Goal: Task Accomplishment & Management: Manage account settings

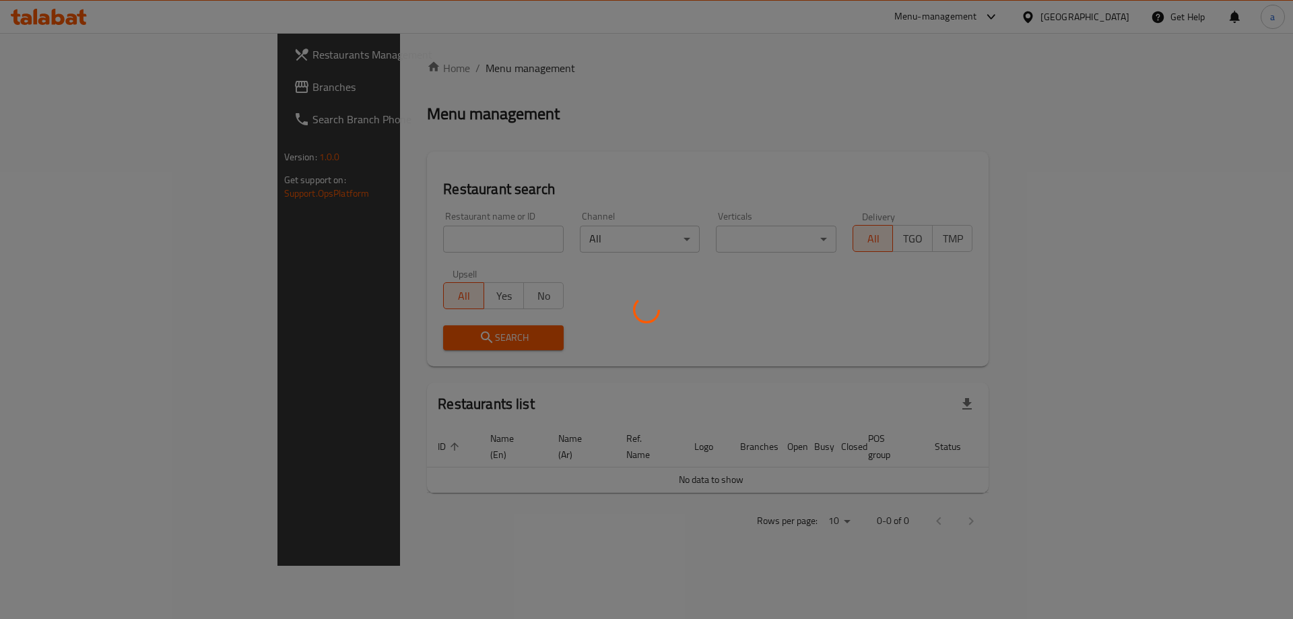
click at [1157, 90] on div at bounding box center [646, 309] width 1293 height 619
click at [730, 211] on div at bounding box center [646, 309] width 1293 height 619
click at [470, 159] on div at bounding box center [646, 309] width 1293 height 619
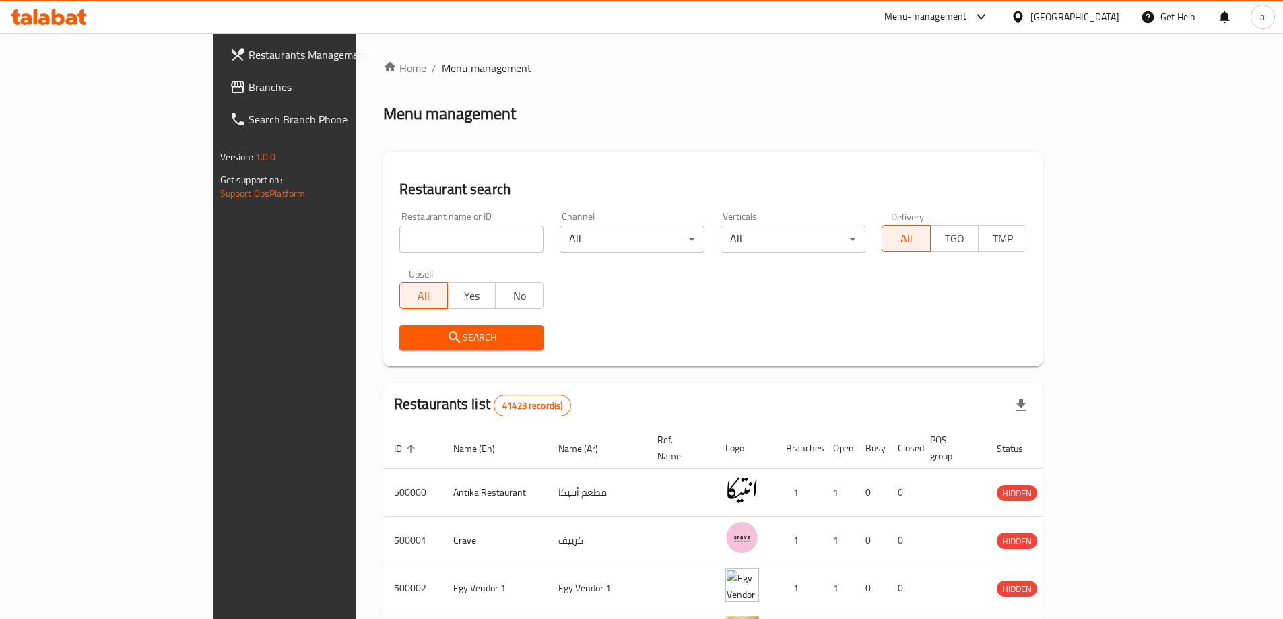
click at [249, 95] on span "Branches" at bounding box center [333, 87] width 168 height 16
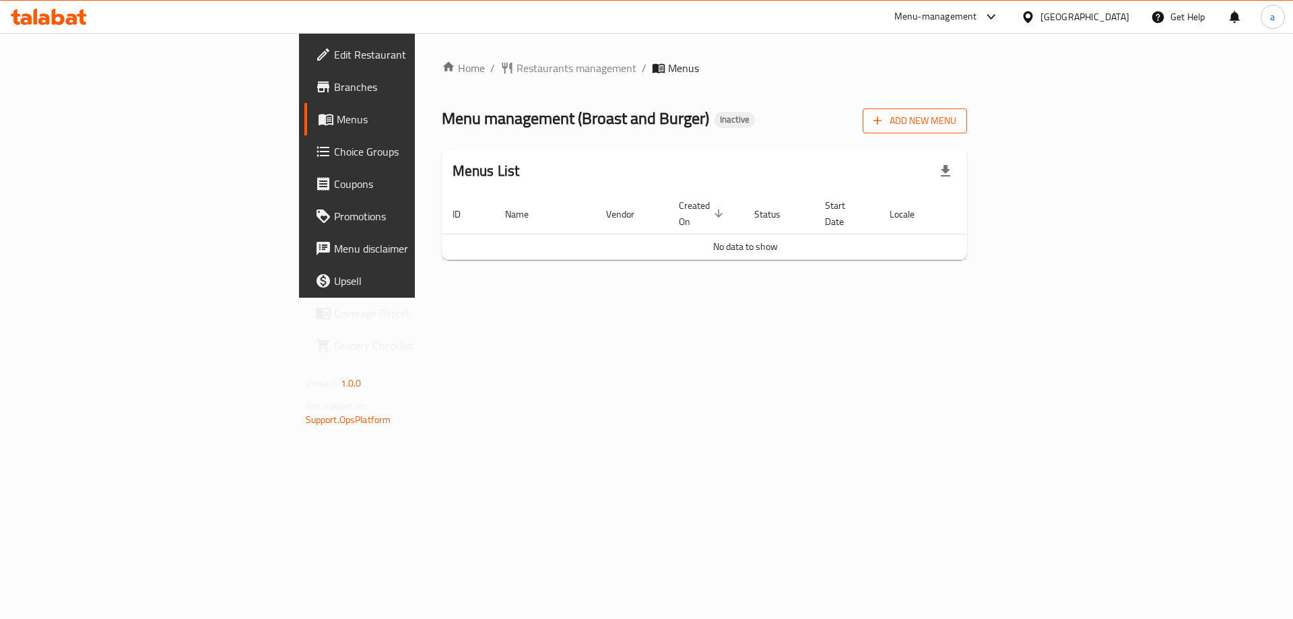
click at [957, 126] on span "Add New Menu" at bounding box center [915, 121] width 83 height 17
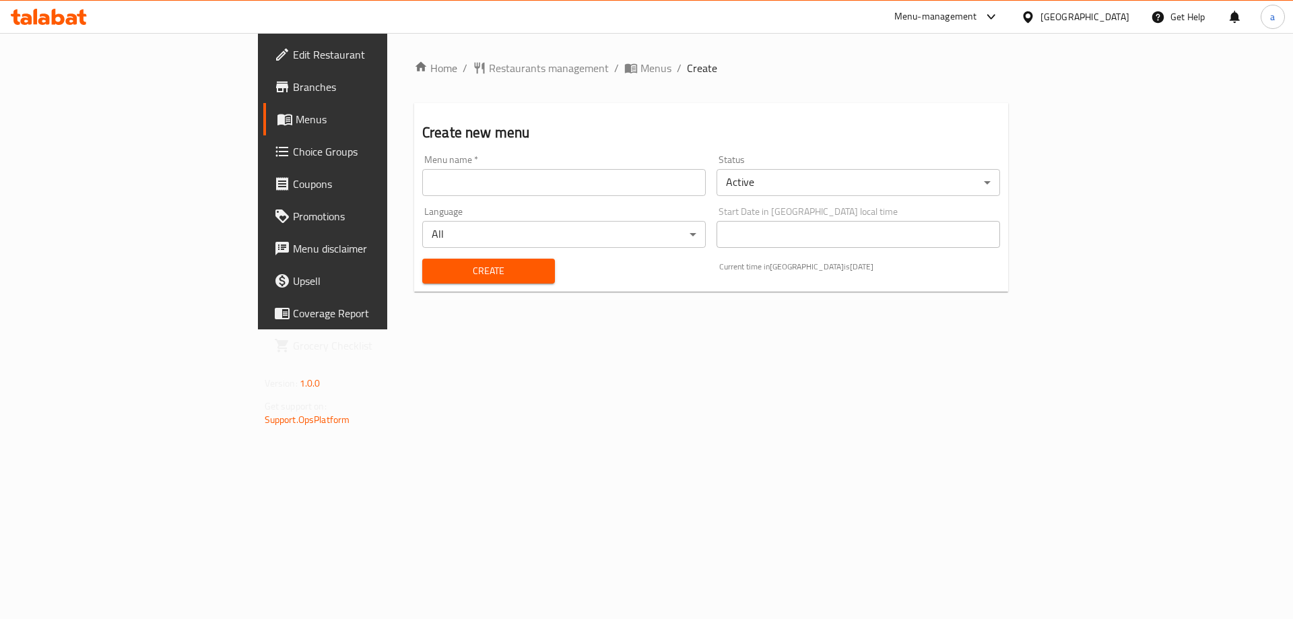
click at [443, 191] on input "text" at bounding box center [564, 182] width 284 height 27
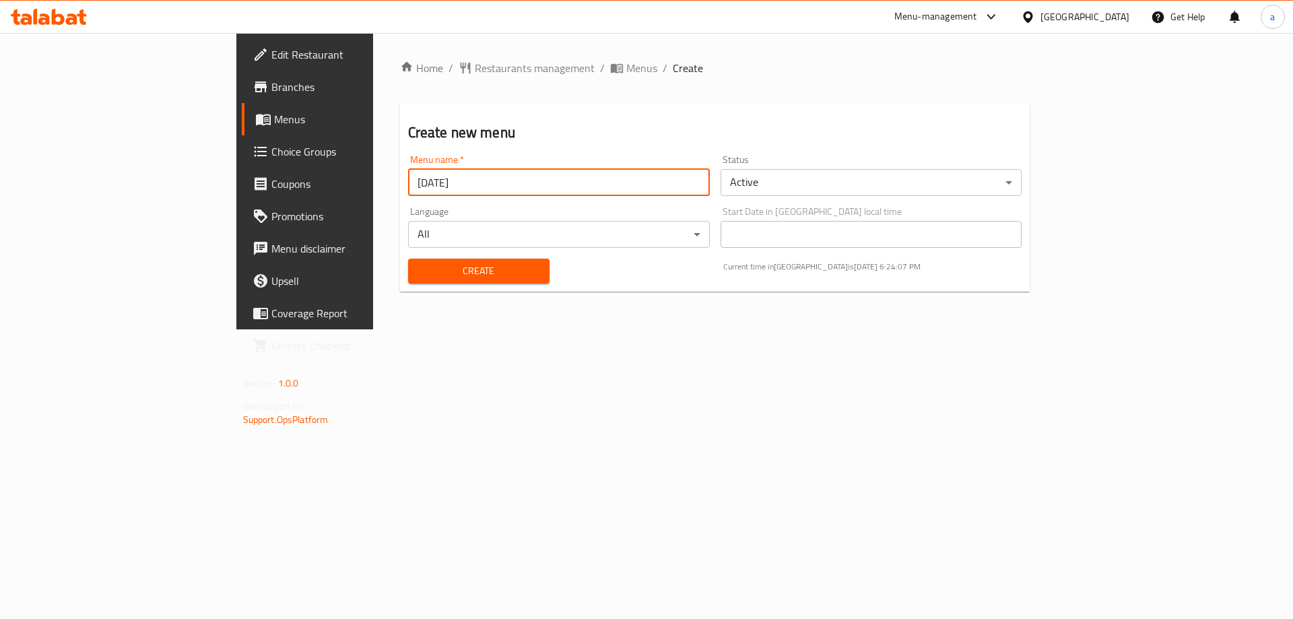
type input "8/10/2025"
click at [408, 259] on button "Create" at bounding box center [478, 271] width 141 height 25
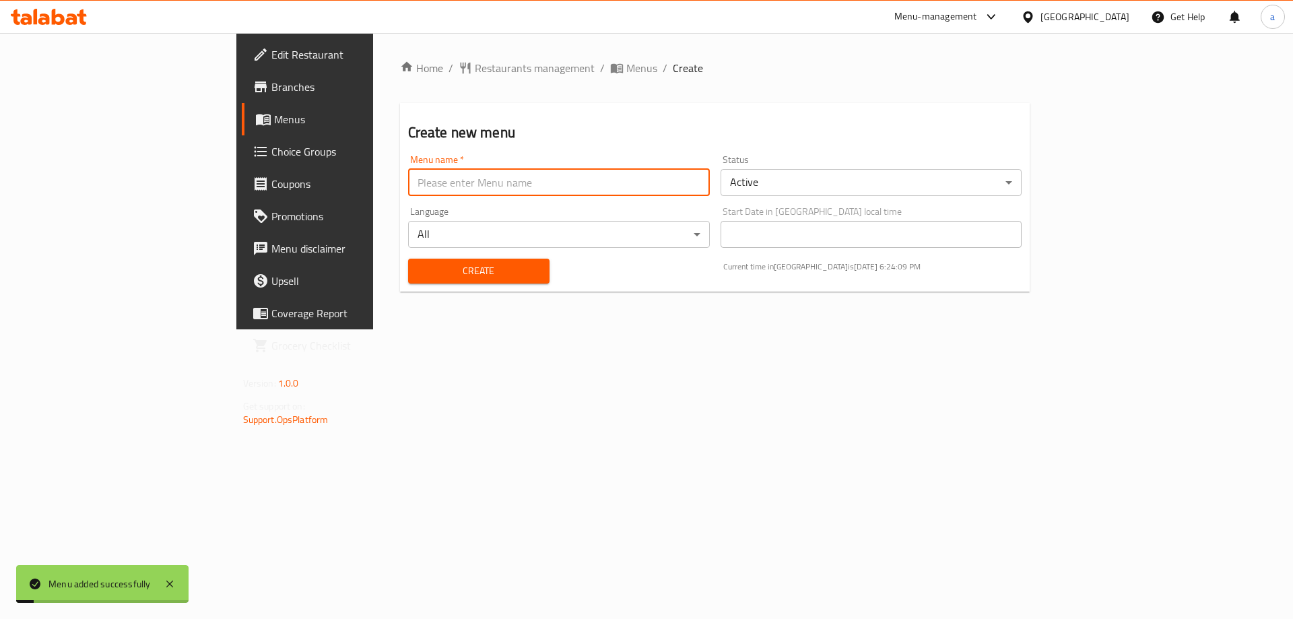
click at [274, 126] on span "Menus" at bounding box center [358, 119] width 168 height 16
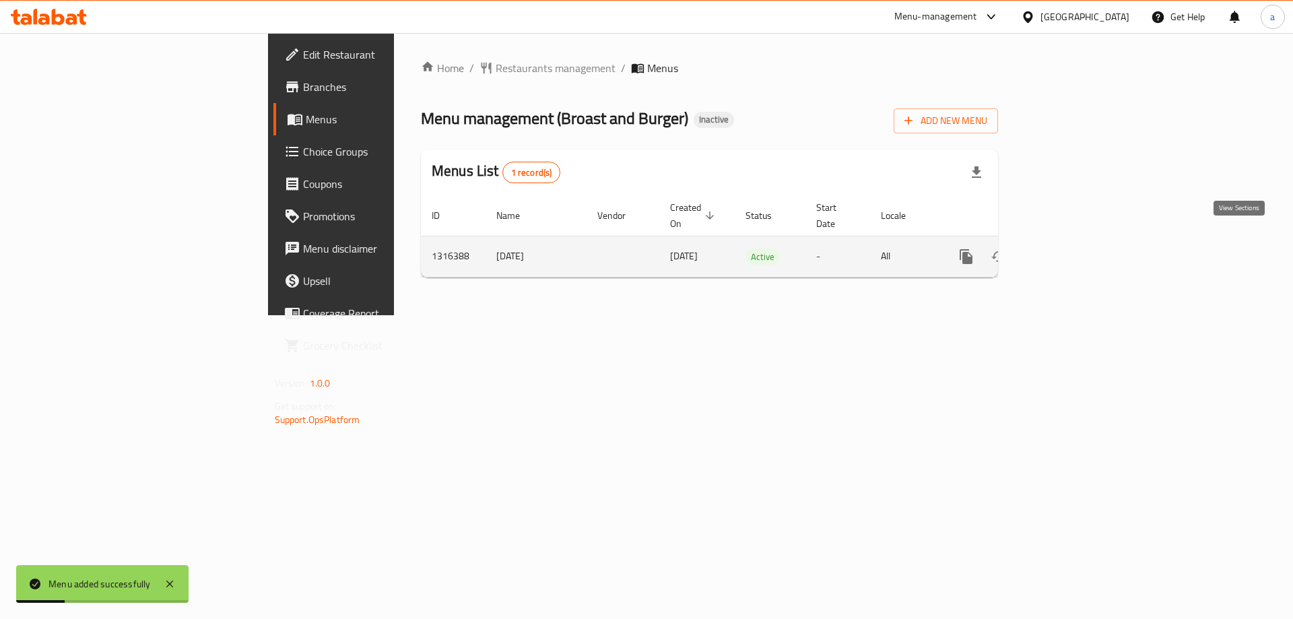
click at [1072, 249] on icon "enhanced table" at bounding box center [1064, 257] width 16 height 16
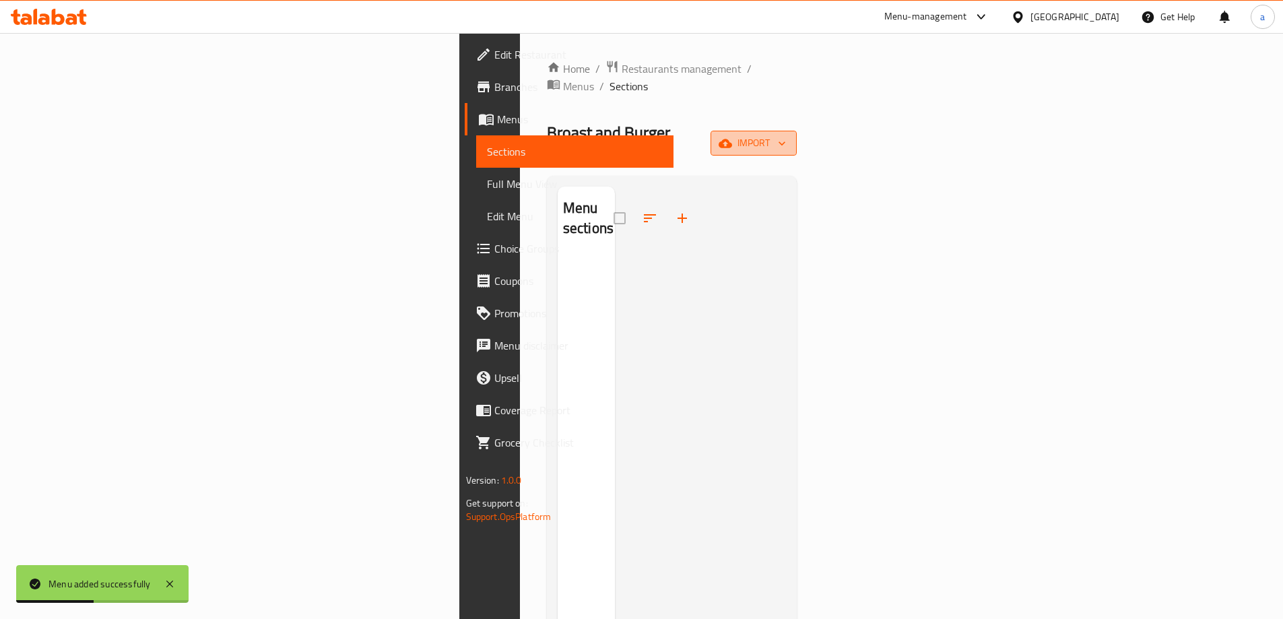
click at [786, 135] on span "import" at bounding box center [754, 143] width 65 height 17
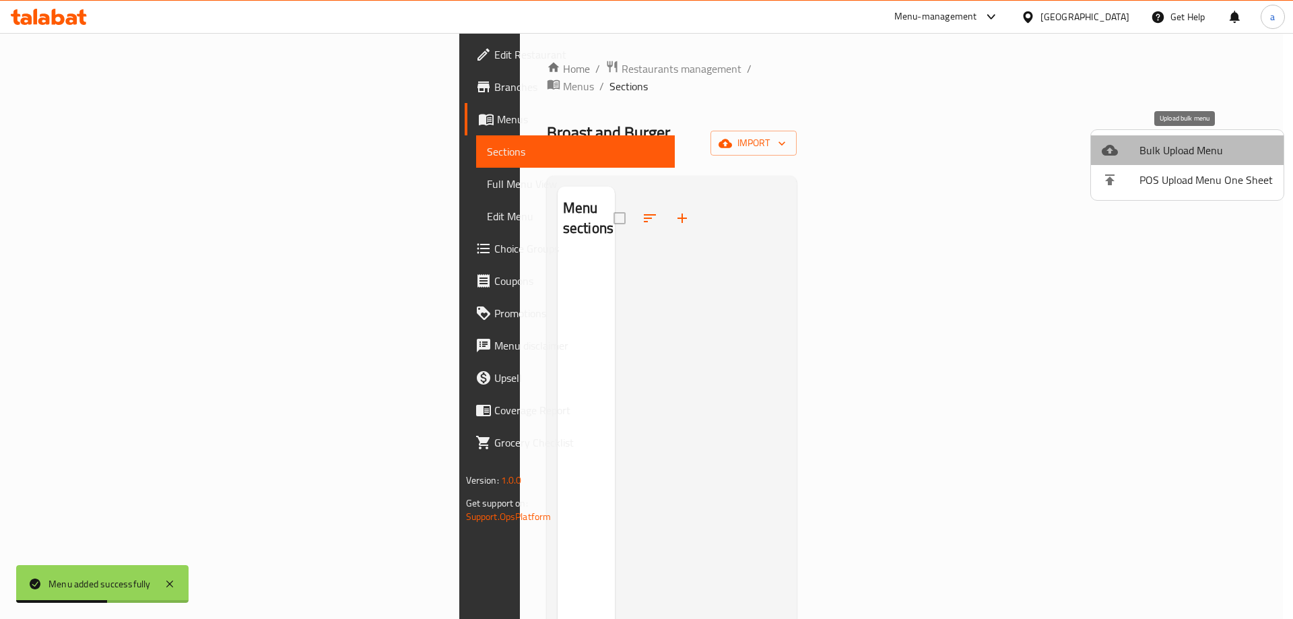
click at [1207, 147] on span "Bulk Upload Menu" at bounding box center [1206, 150] width 133 height 16
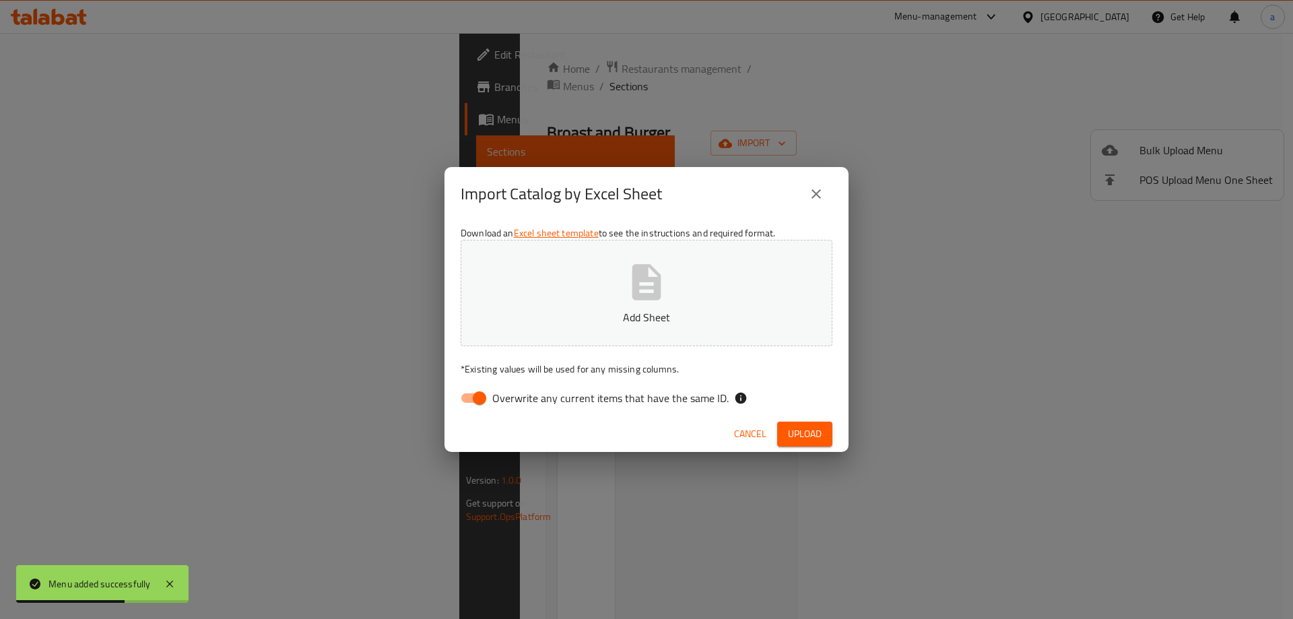
click at [473, 412] on div "Download an Excel sheet template to see the instructions and required format. A…" at bounding box center [647, 318] width 404 height 195
click at [471, 402] on input "Overwrite any current items that have the same ID." at bounding box center [479, 398] width 77 height 26
checkbox input "false"
click at [606, 296] on button "Add Sheet" at bounding box center [647, 293] width 372 height 106
click at [253, 32] on div "Import Catalog by Excel Sheet Download an Excel sheet template to see the instr…" at bounding box center [646, 309] width 1293 height 619
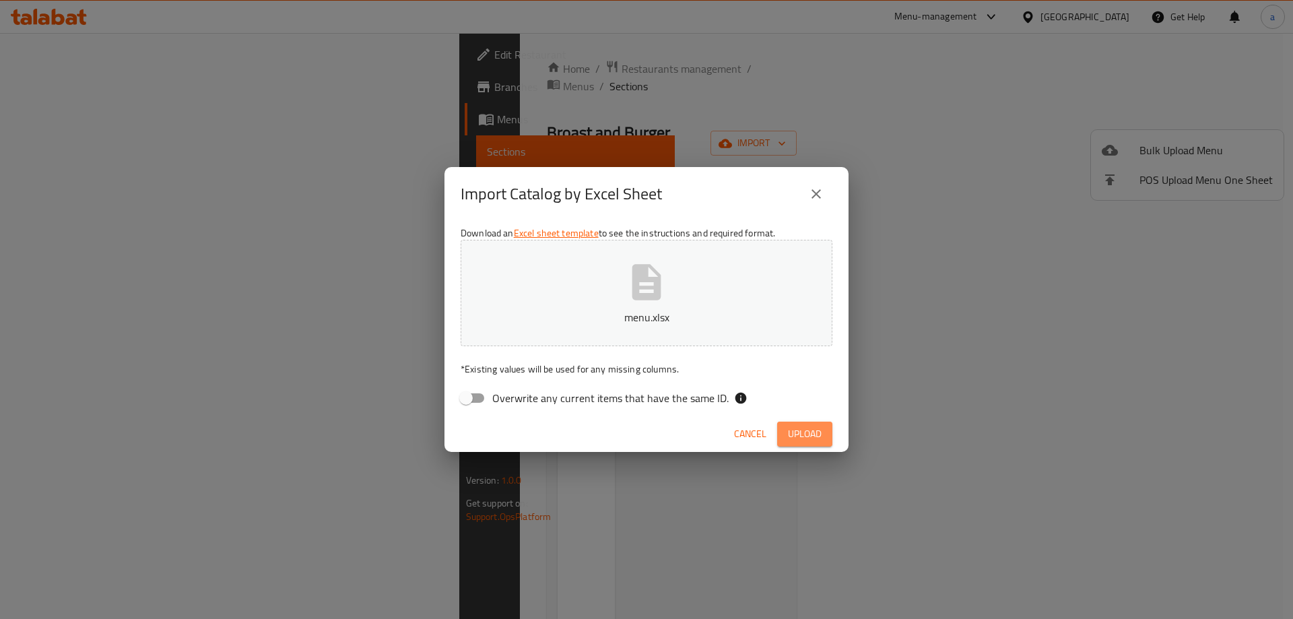
click at [810, 432] on span "Upload" at bounding box center [805, 434] width 34 height 17
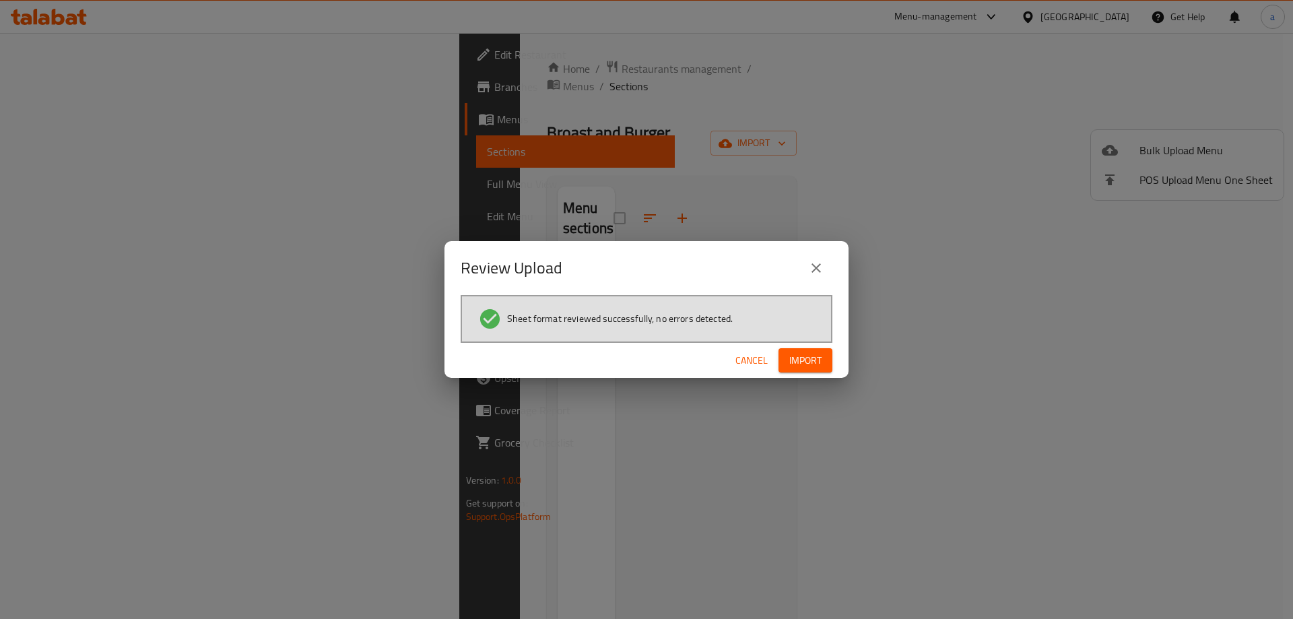
click at [807, 362] on span "Import" at bounding box center [806, 360] width 32 height 17
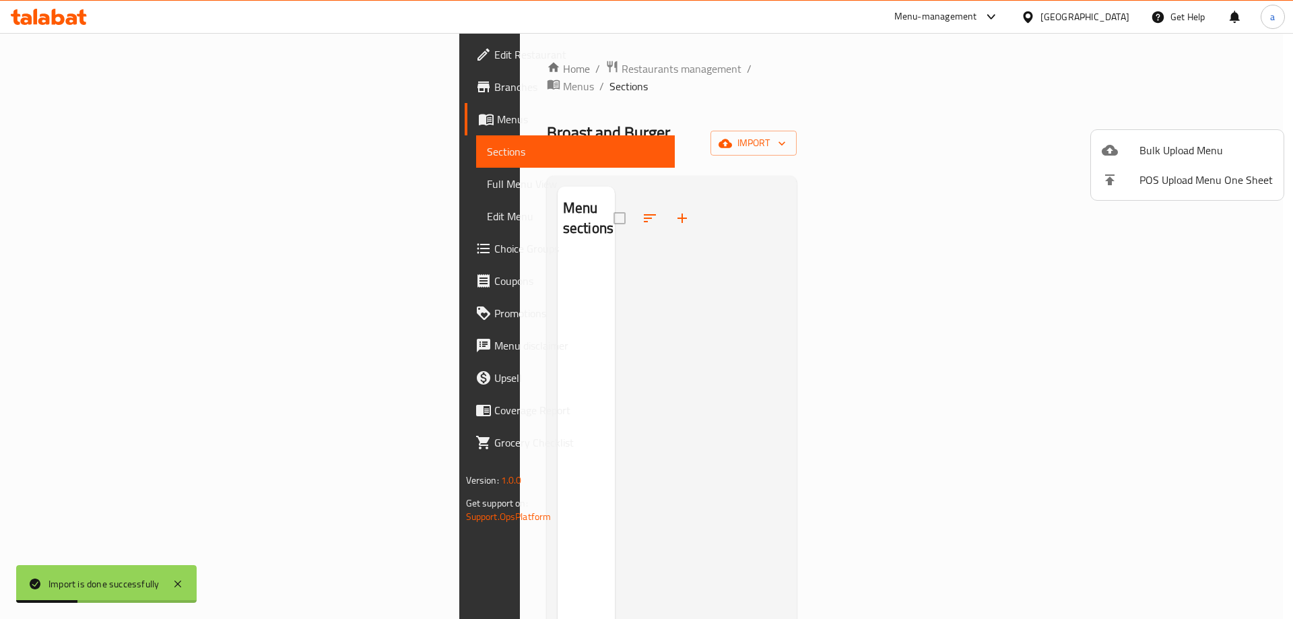
click at [1002, 148] on div at bounding box center [646, 309] width 1293 height 619
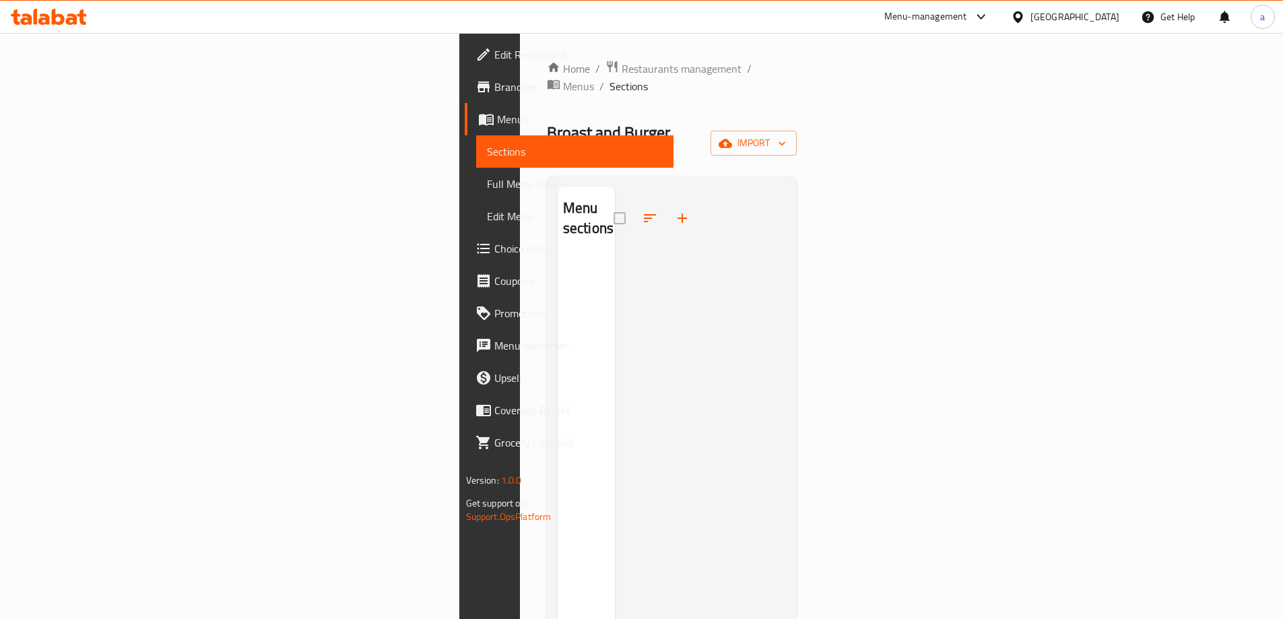
click at [615, 234] on div at bounding box center [701, 496] width 172 height 619
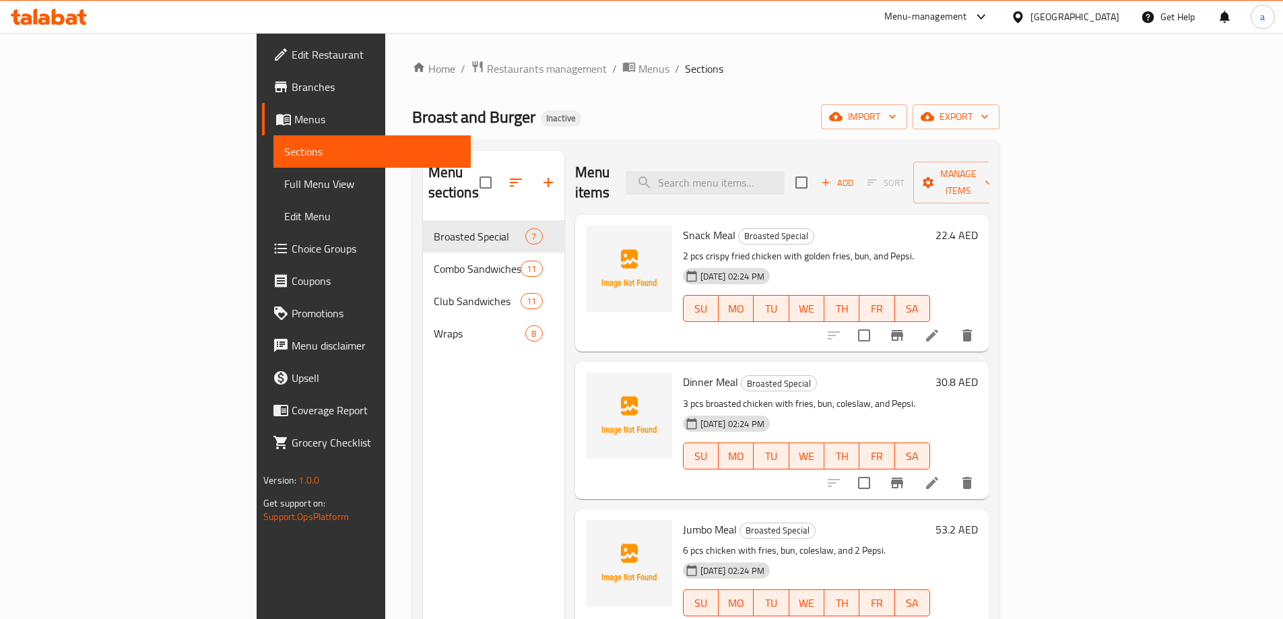
click at [274, 172] on link "Full Menu View" at bounding box center [372, 184] width 197 height 32
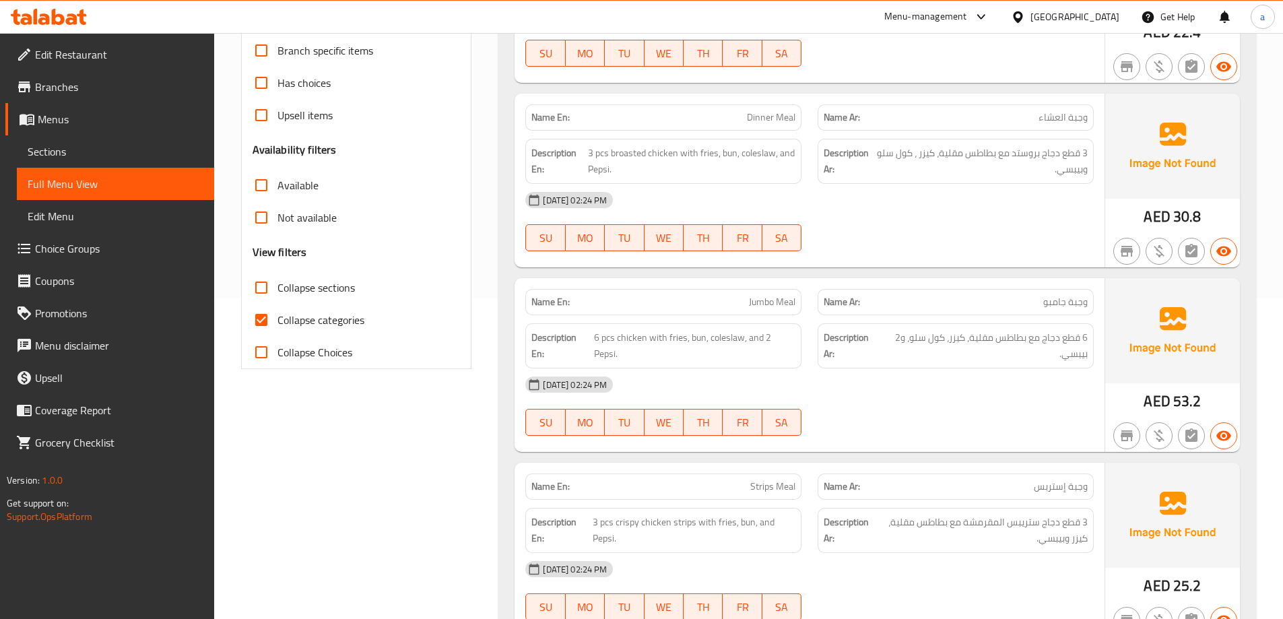
scroll to position [337, 0]
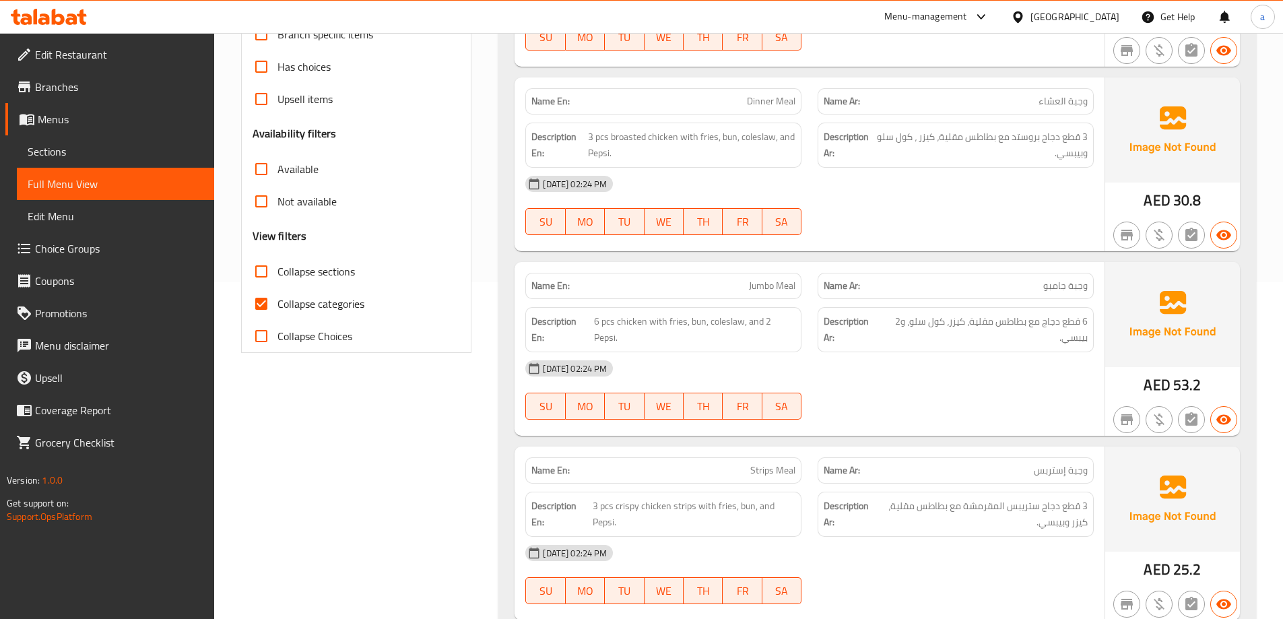
click at [263, 299] on input "Collapse categories" at bounding box center [261, 304] width 32 height 32
checkbox input "false"
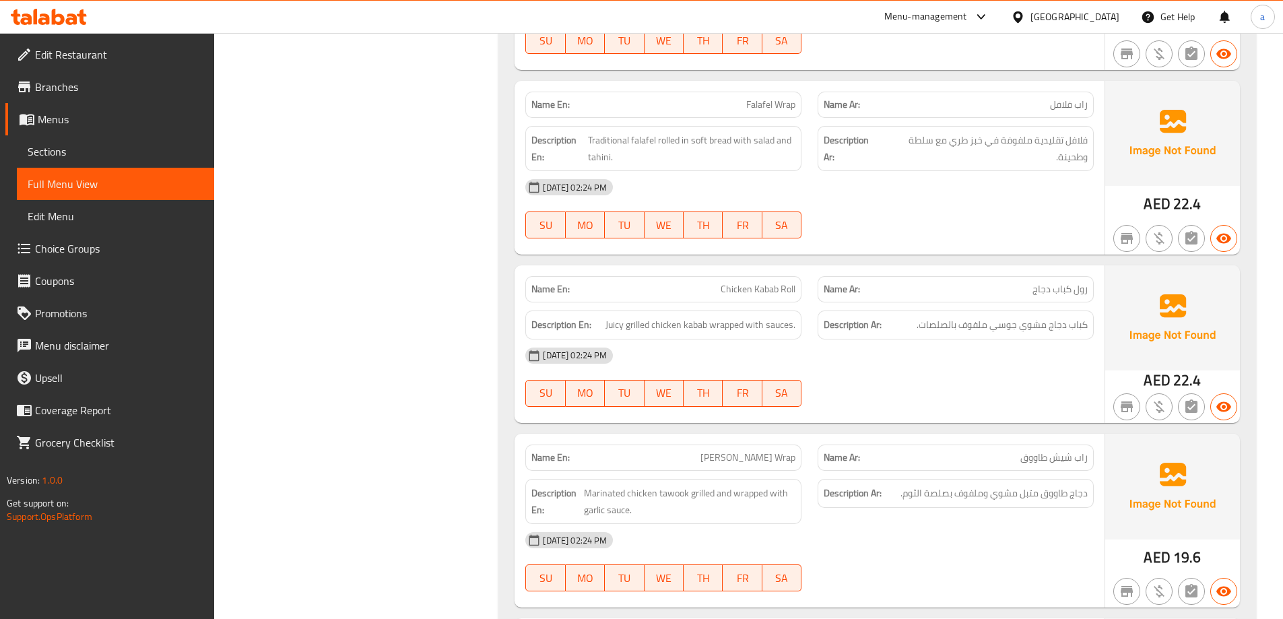
scroll to position [6114, 0]
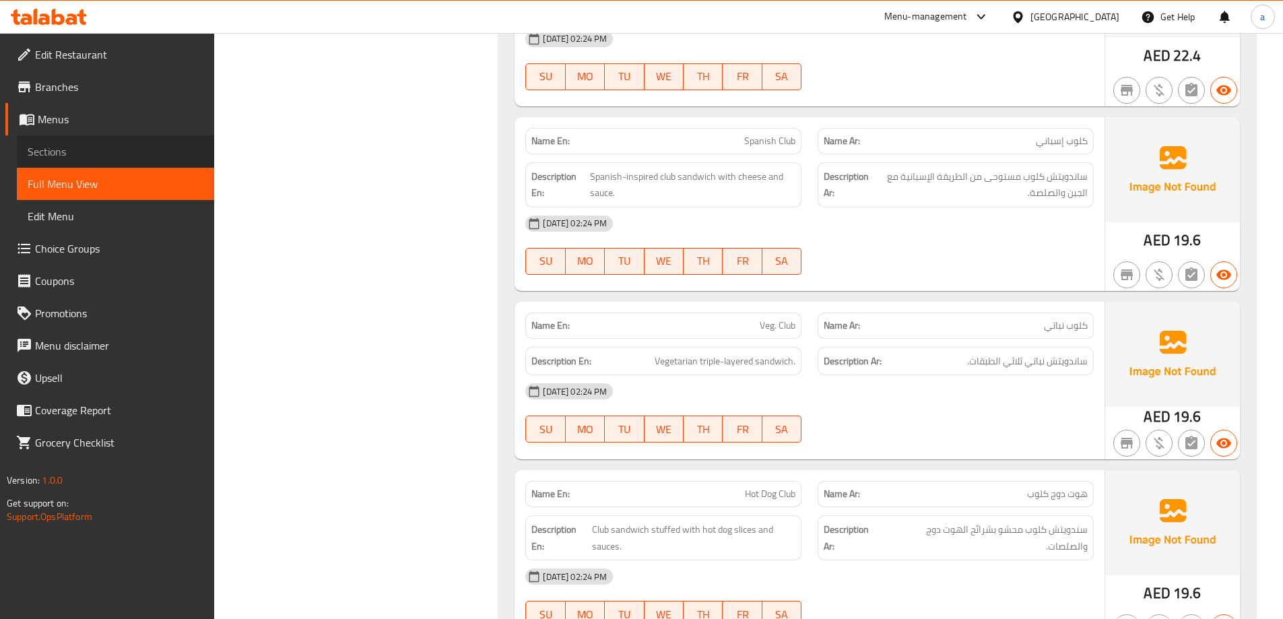
click at [33, 155] on span "Sections" at bounding box center [116, 151] width 176 height 16
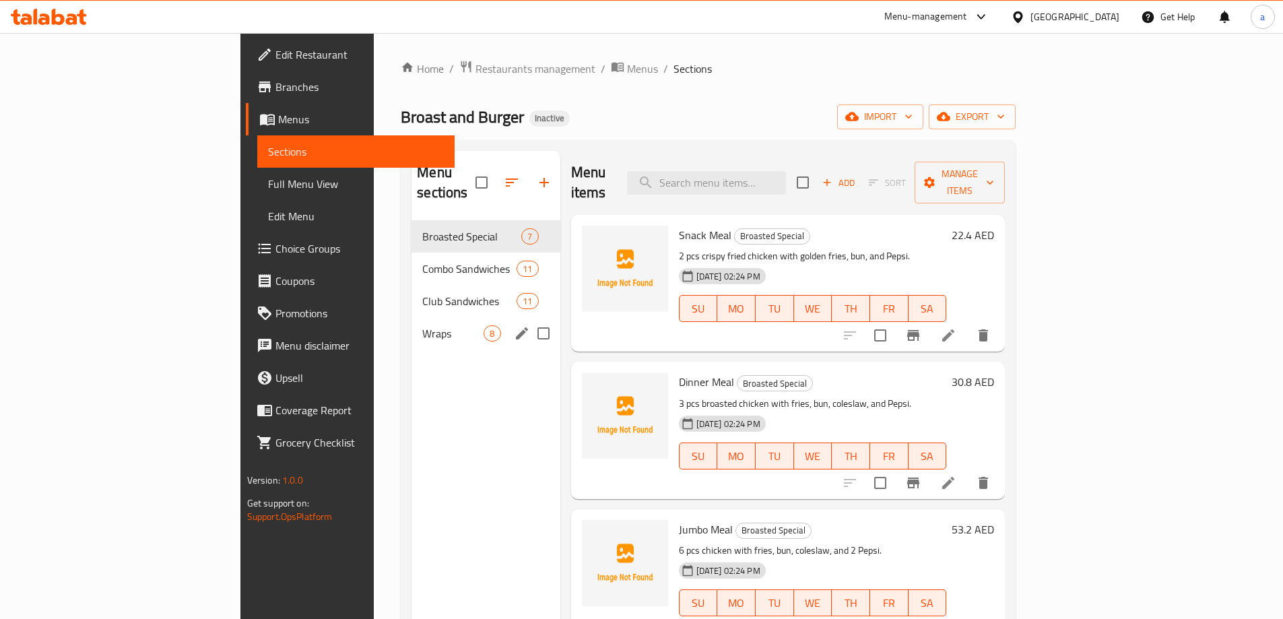
click at [422, 325] on span "Wraps" at bounding box center [452, 333] width 61 height 16
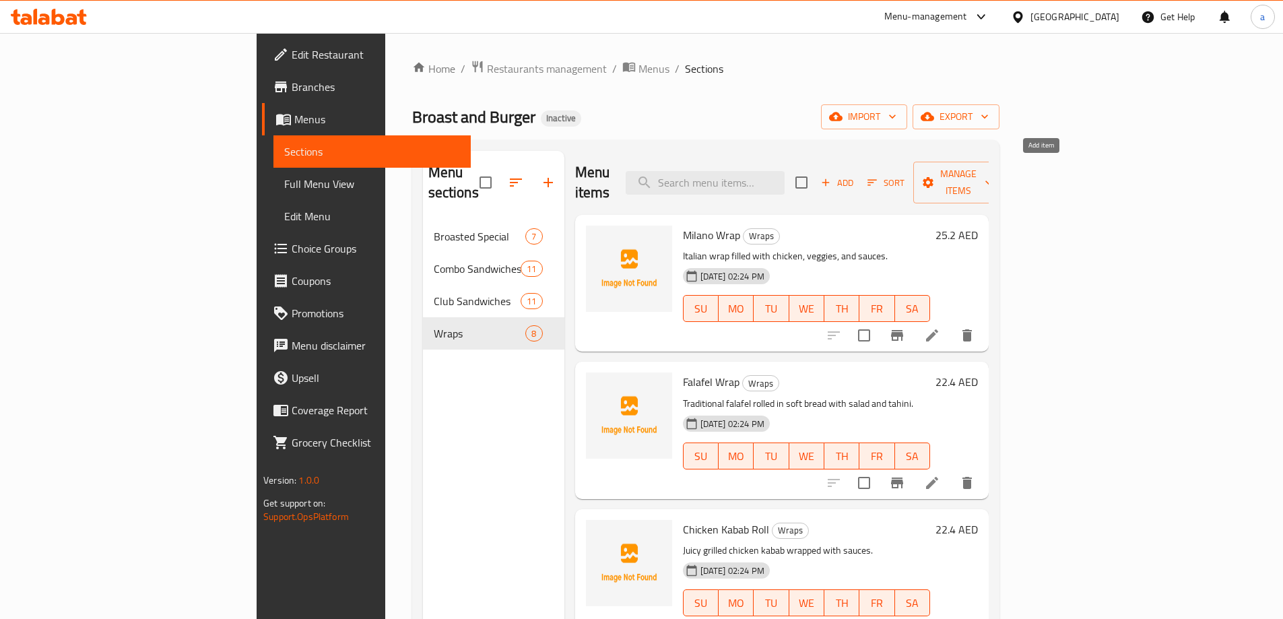
click at [856, 175] on span "Add" at bounding box center [837, 182] width 36 height 15
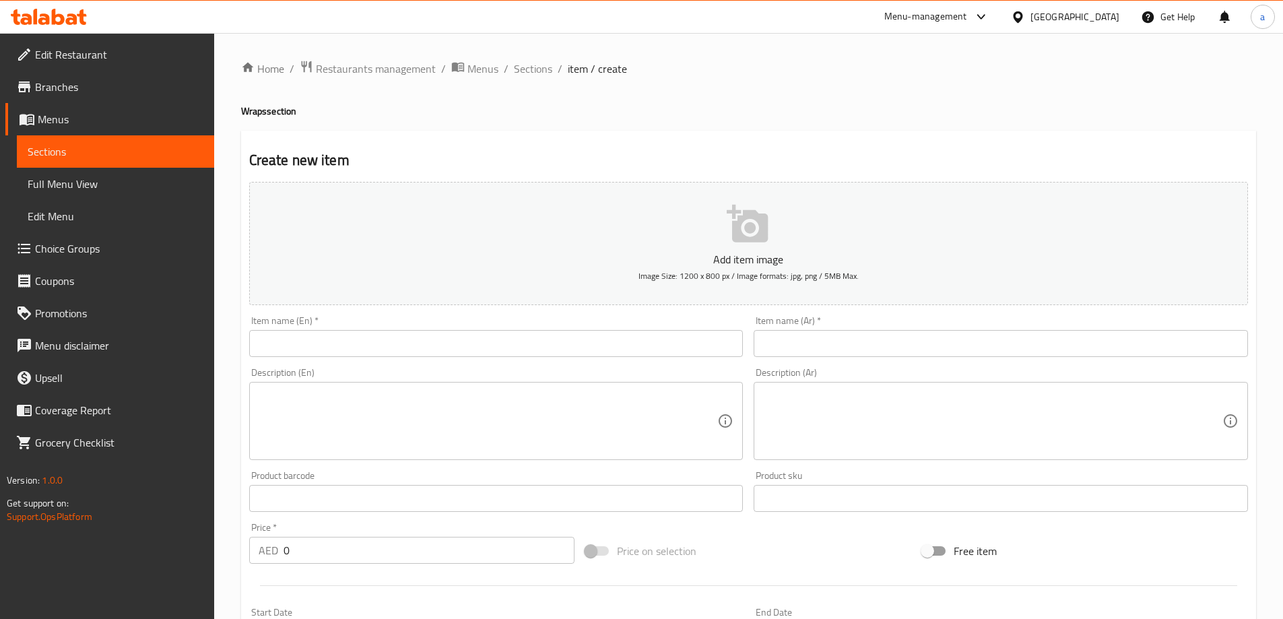
click at [349, 344] on input "text" at bounding box center [496, 343] width 494 height 27
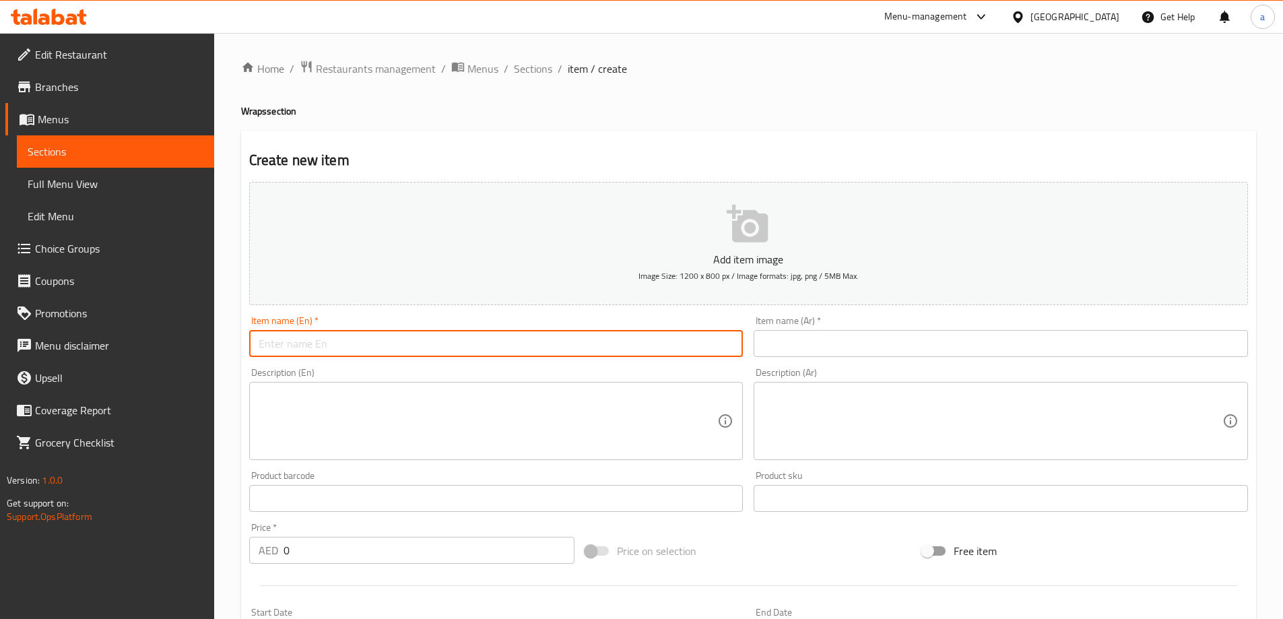
paste input "Quesadilla (Chi./Prawn)"
type input "Quesadilla (Chi./Prawn)"
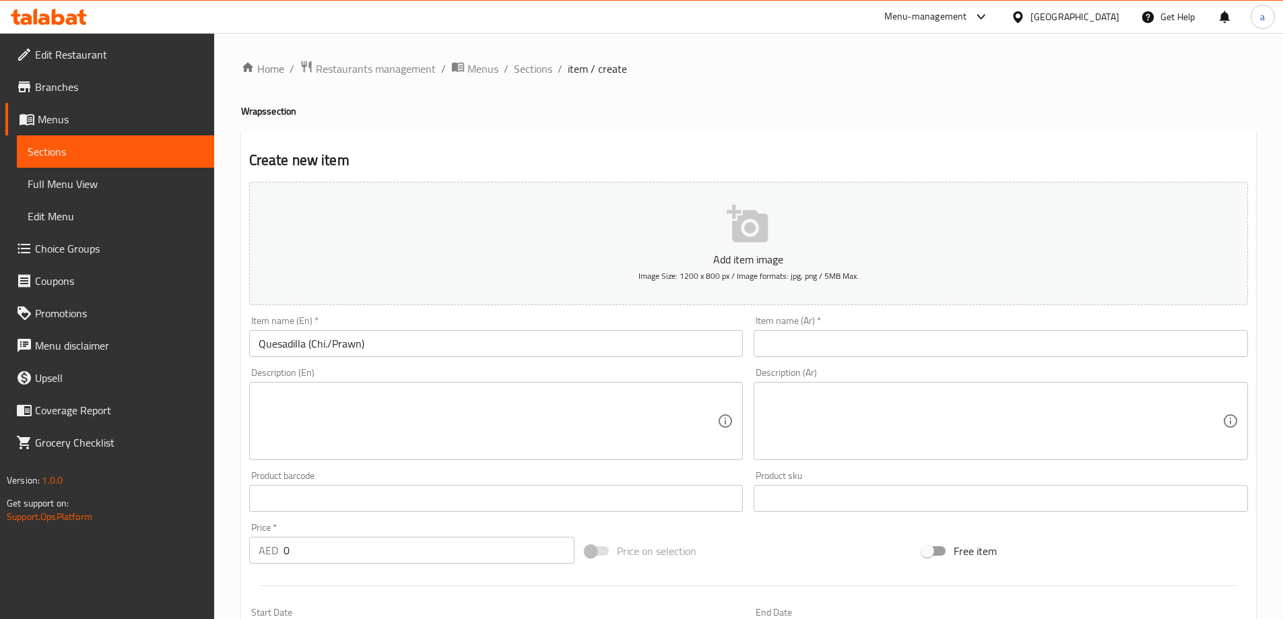
click at [813, 342] on input "text" at bounding box center [1001, 343] width 494 height 27
paste input "كاساديا (روبيان)"
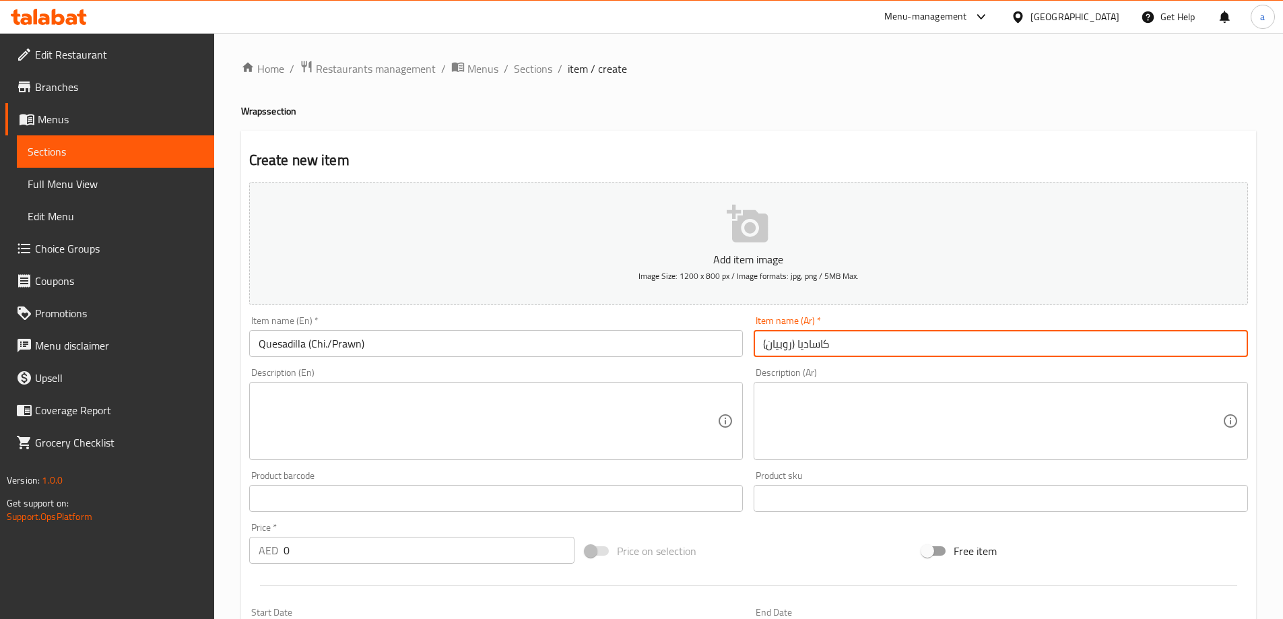
click at [770, 346] on input "كاساديا (روبيان)" at bounding box center [1001, 343] width 494 height 27
click at [794, 346] on input "كاساديا (روبيان)" at bounding box center [1001, 343] width 494 height 27
type input "كاساديا (دجاج/روبيان)"
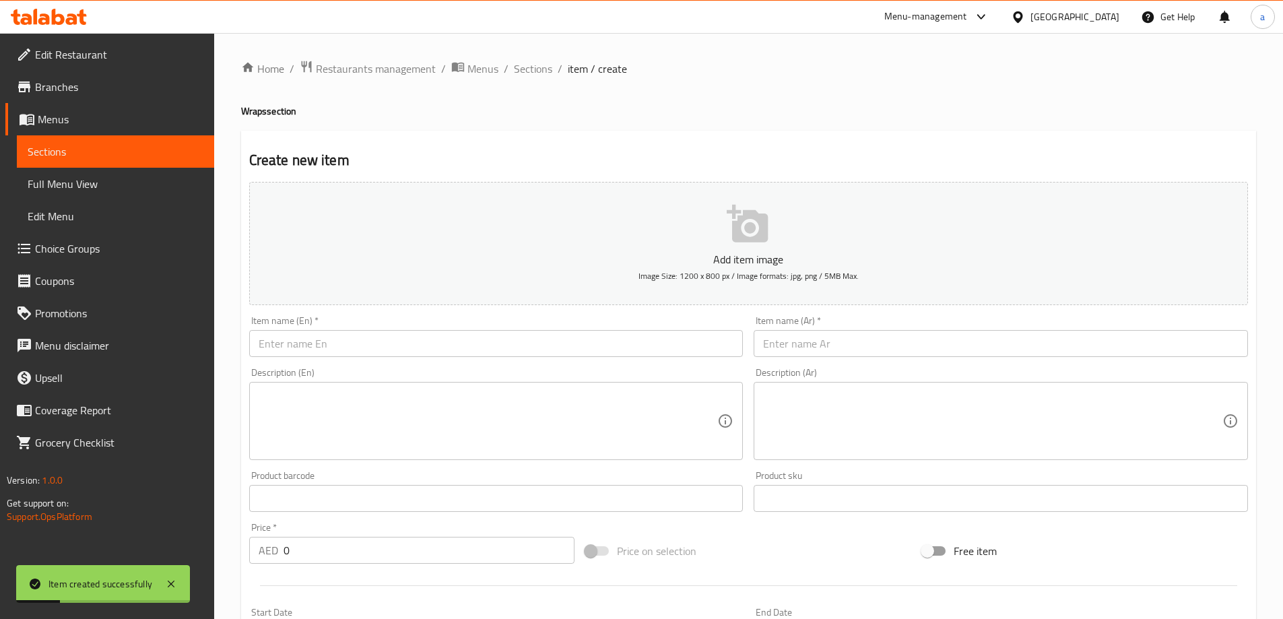
click at [323, 346] on input "text" at bounding box center [496, 343] width 494 height 27
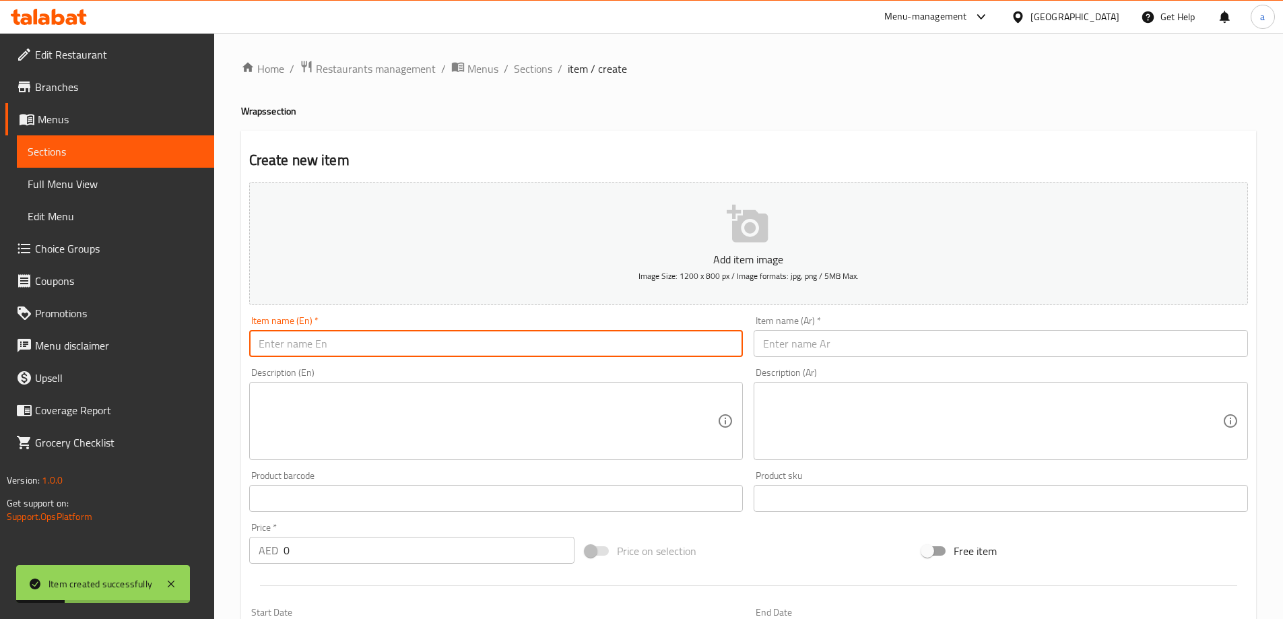
paste input "Mexican-style cheesy quesadilla with chicken or prawns."
type input "Mexican-style cheesy quesadilla with chicken or prawns."
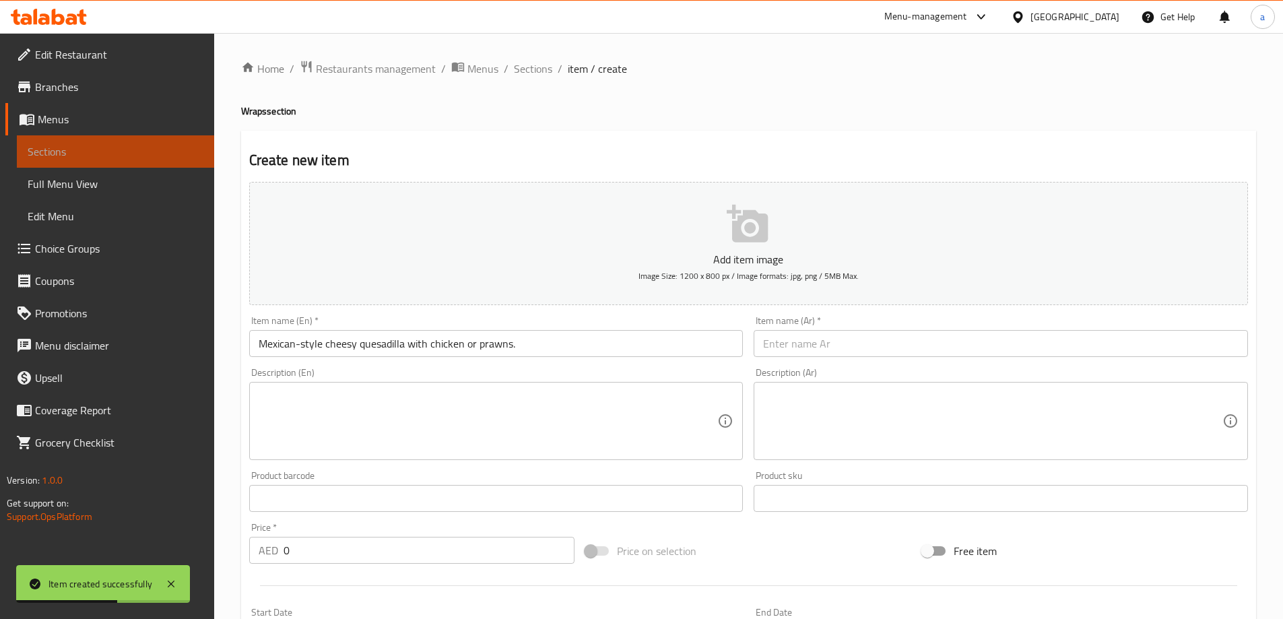
click at [102, 157] on span "Sections" at bounding box center [116, 151] width 176 height 16
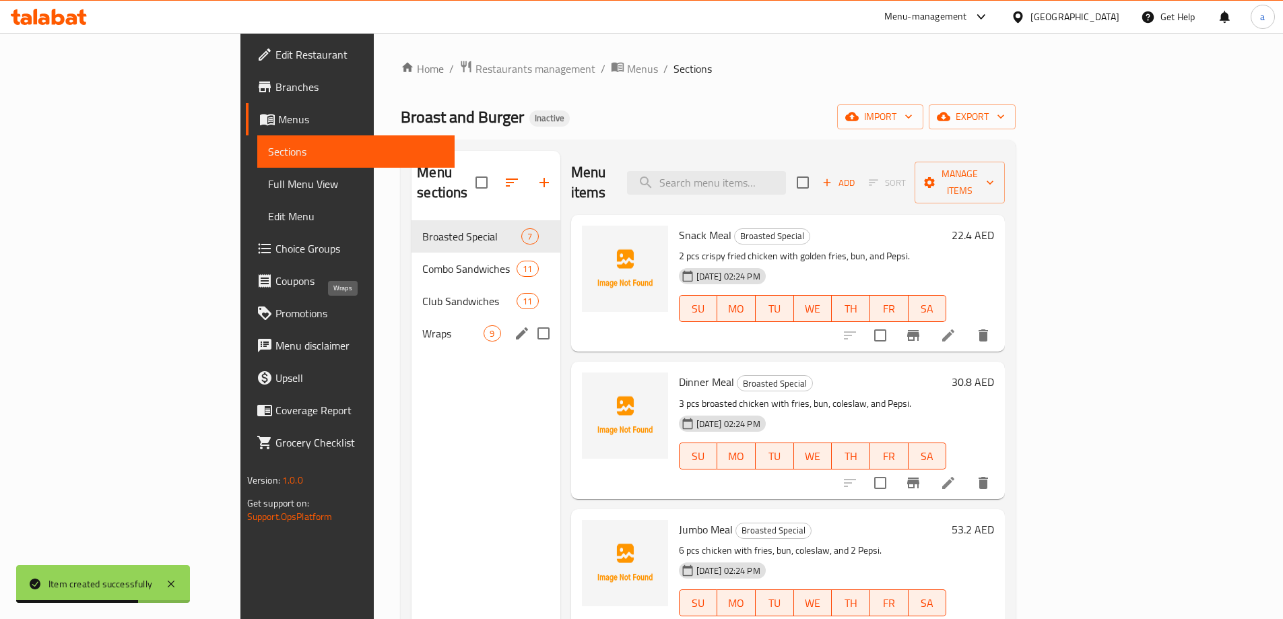
click at [422, 325] on span "Wraps" at bounding box center [452, 333] width 61 height 16
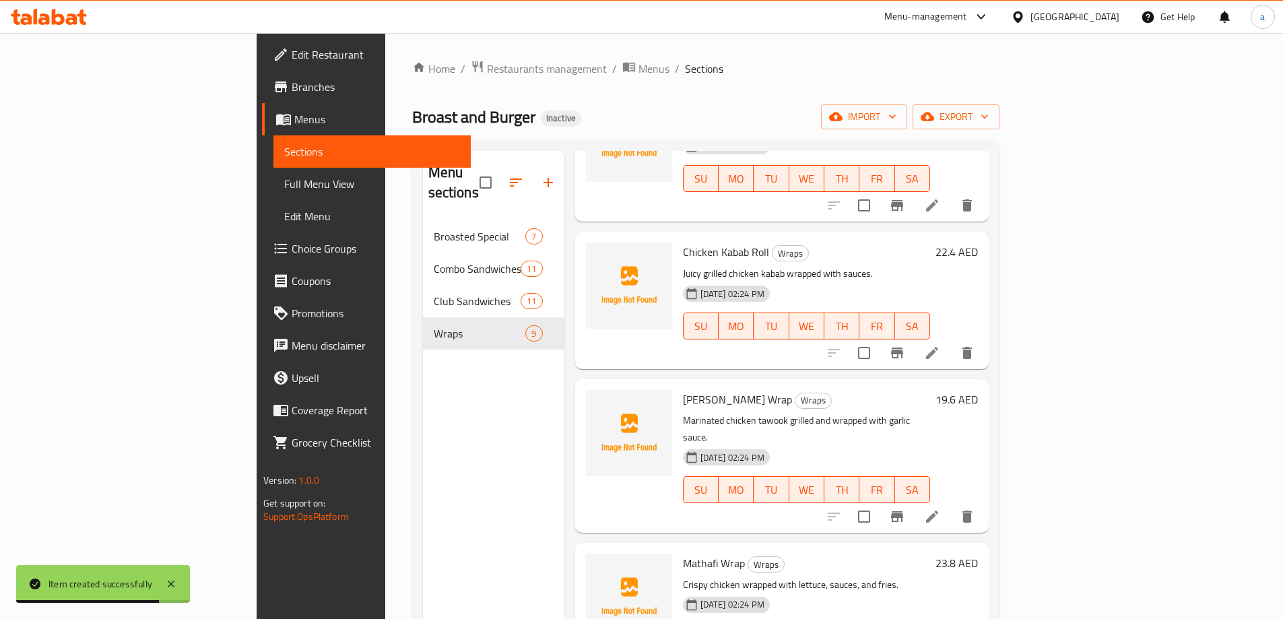
scroll to position [67, 0]
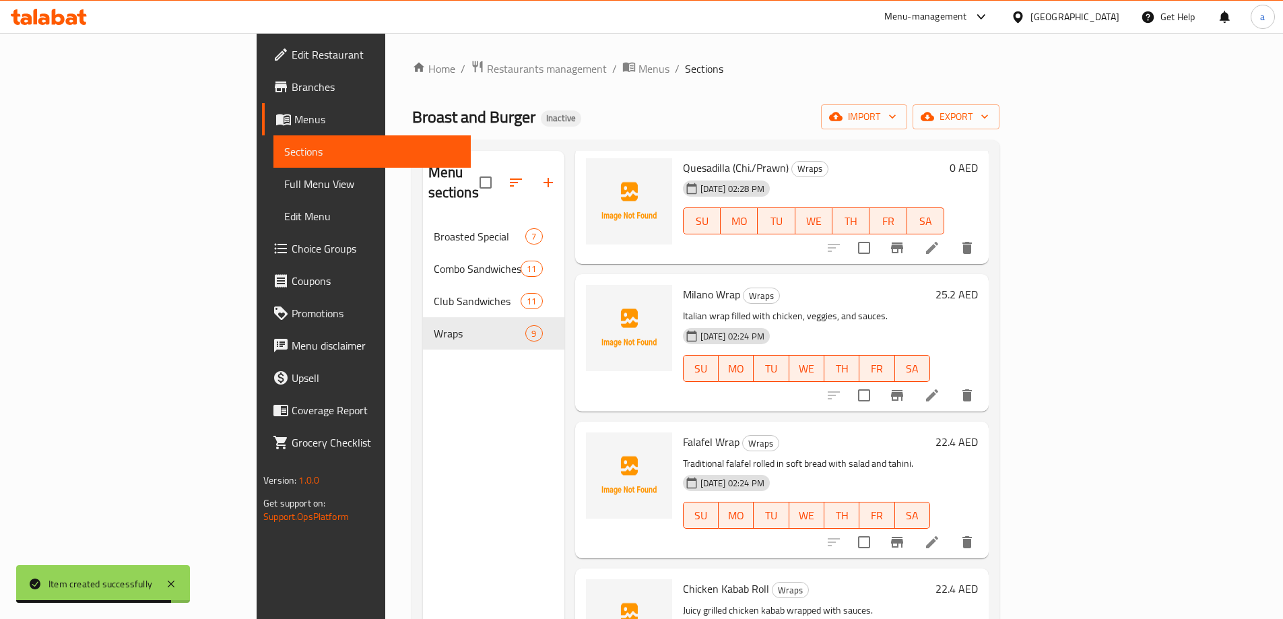
click at [951, 236] on li at bounding box center [933, 248] width 38 height 24
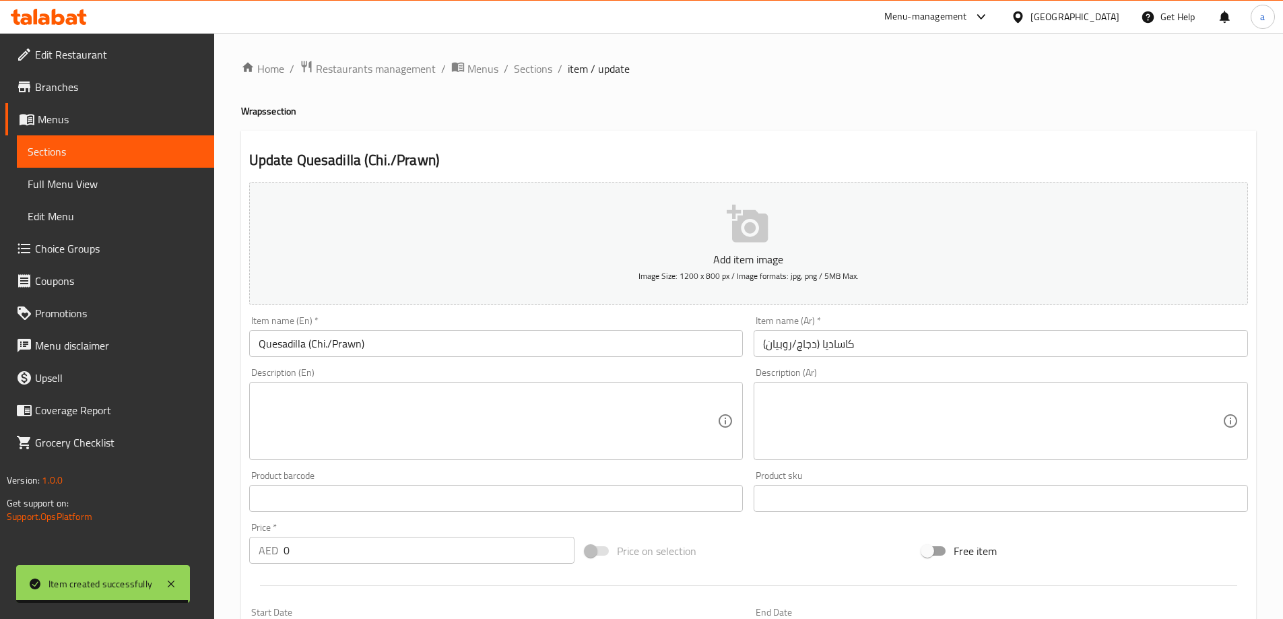
click at [364, 415] on textarea at bounding box center [488, 421] width 459 height 64
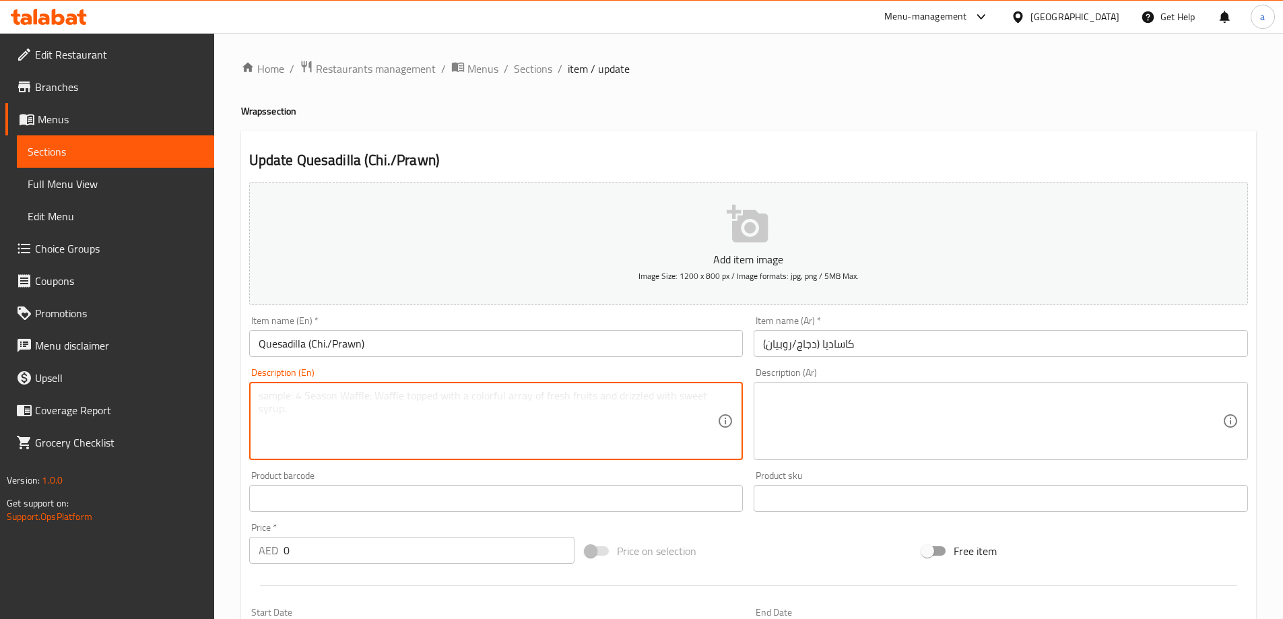
paste textarea "Mexican-style cheesy quesadilla with chicken or prawns."
type textarea "Mexican-style cheesy quesadilla with chicken or prawns."
click at [868, 418] on textarea at bounding box center [992, 421] width 459 height 64
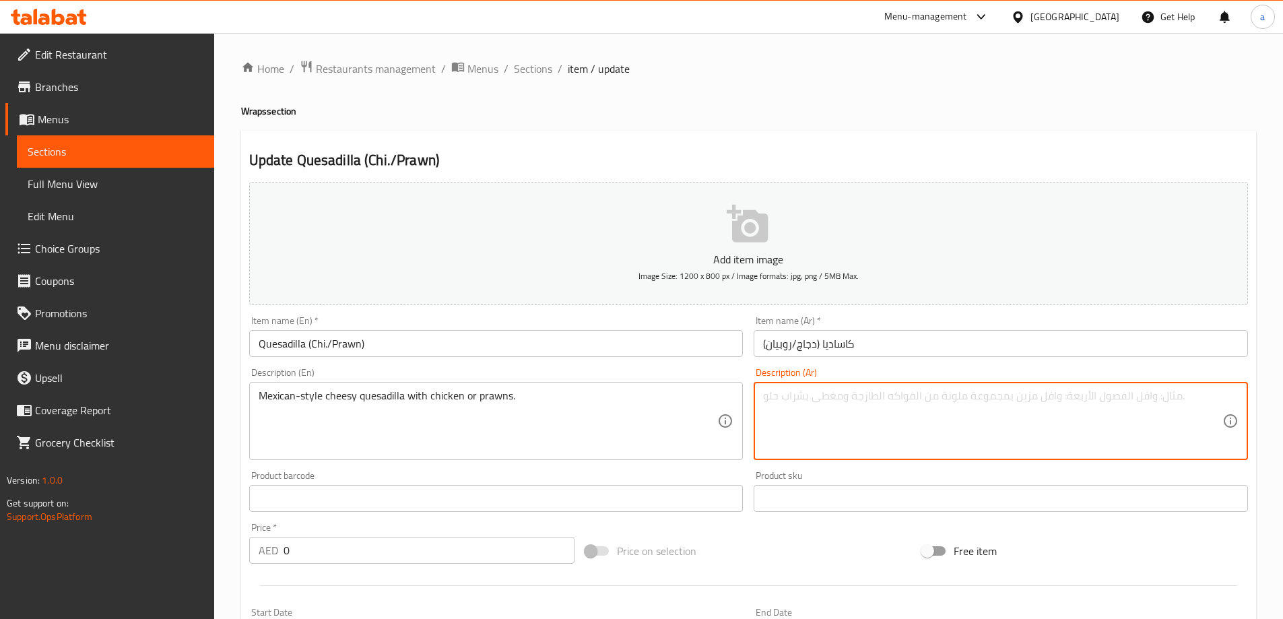
paste textarea "كيساديلا بالجبن على الطريقة المكسيكية مع الدجاج أو الروبيان."
click at [984, 391] on textarea "كيساديلا بالجبن على الطريقة المكسيكية مع الدجاج أو الروبيان." at bounding box center [992, 421] width 459 height 64
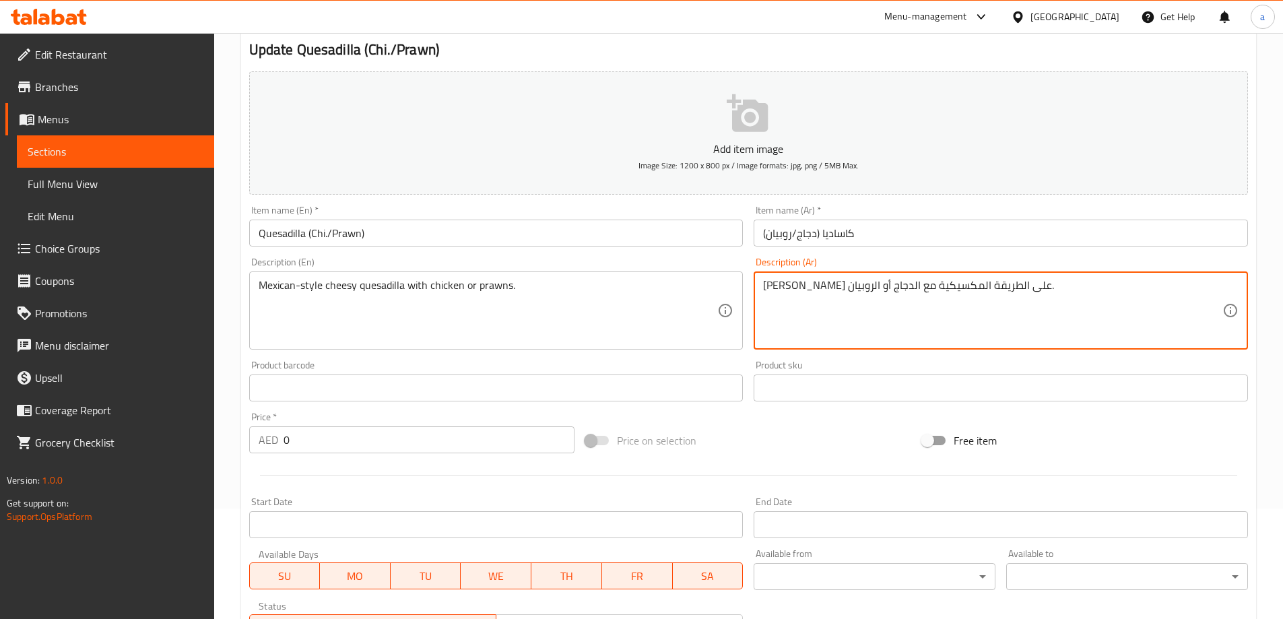
scroll to position [135, 0]
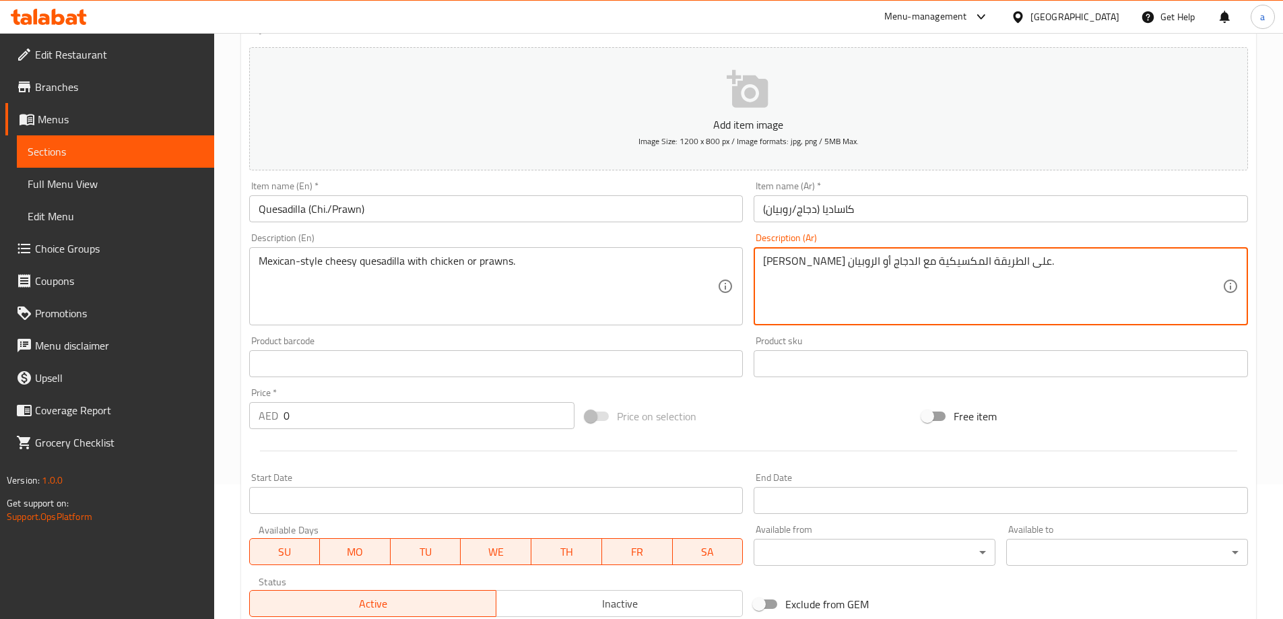
type textarea "كيساديلا تشيزي على الطريقة المكسيكية مع الدجاج أو الروبيان."
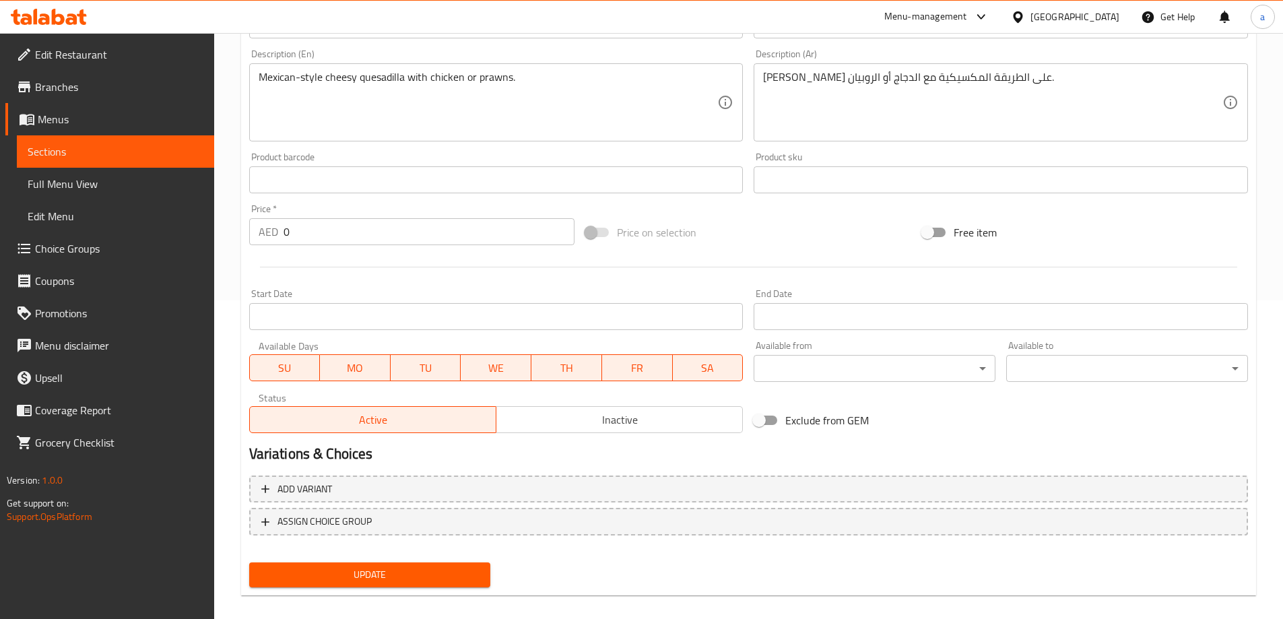
scroll to position [333, 0]
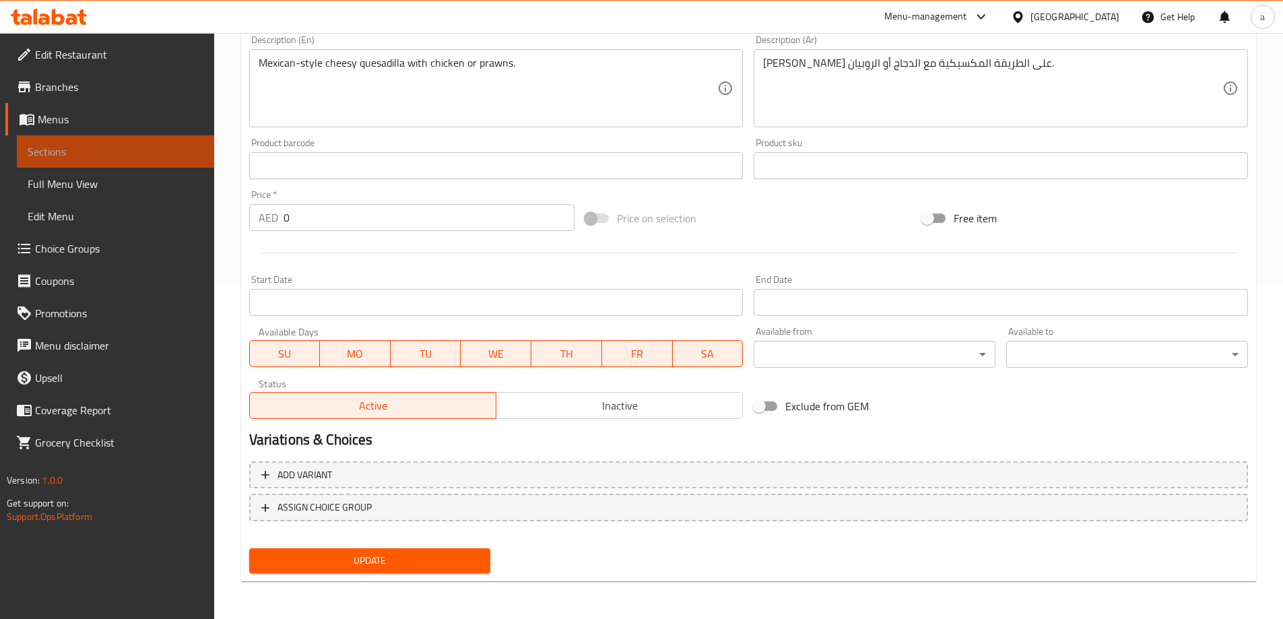
click at [157, 156] on span "Sections" at bounding box center [116, 151] width 176 height 16
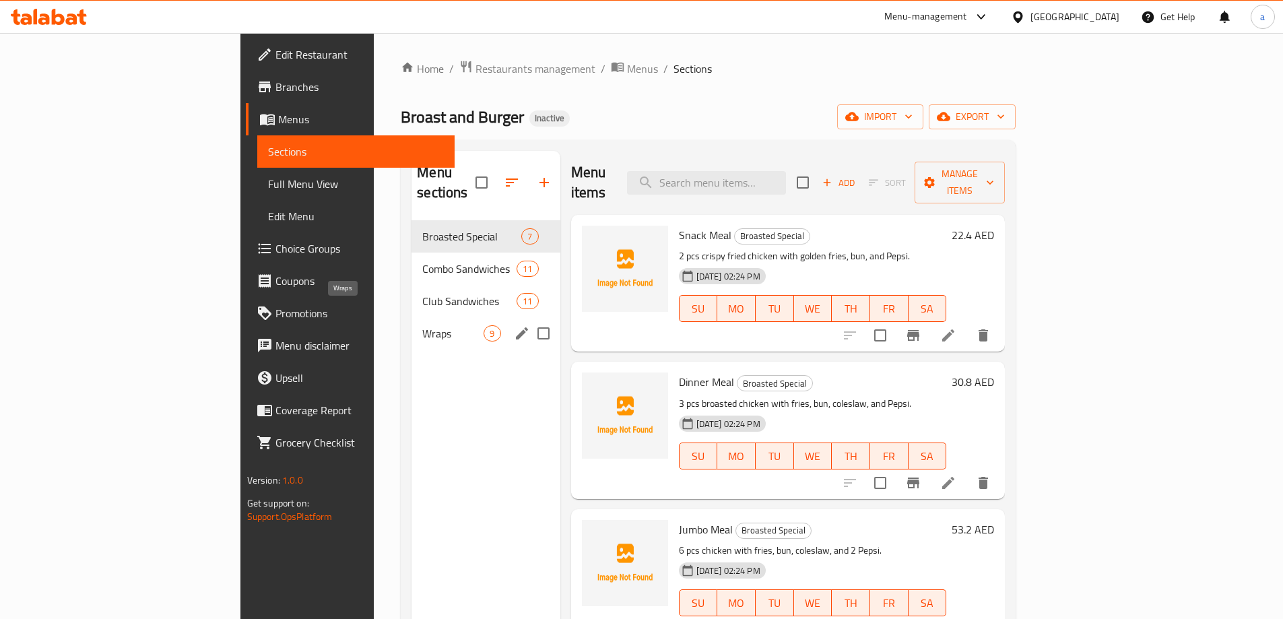
click at [422, 325] on span "Wraps" at bounding box center [452, 333] width 61 height 16
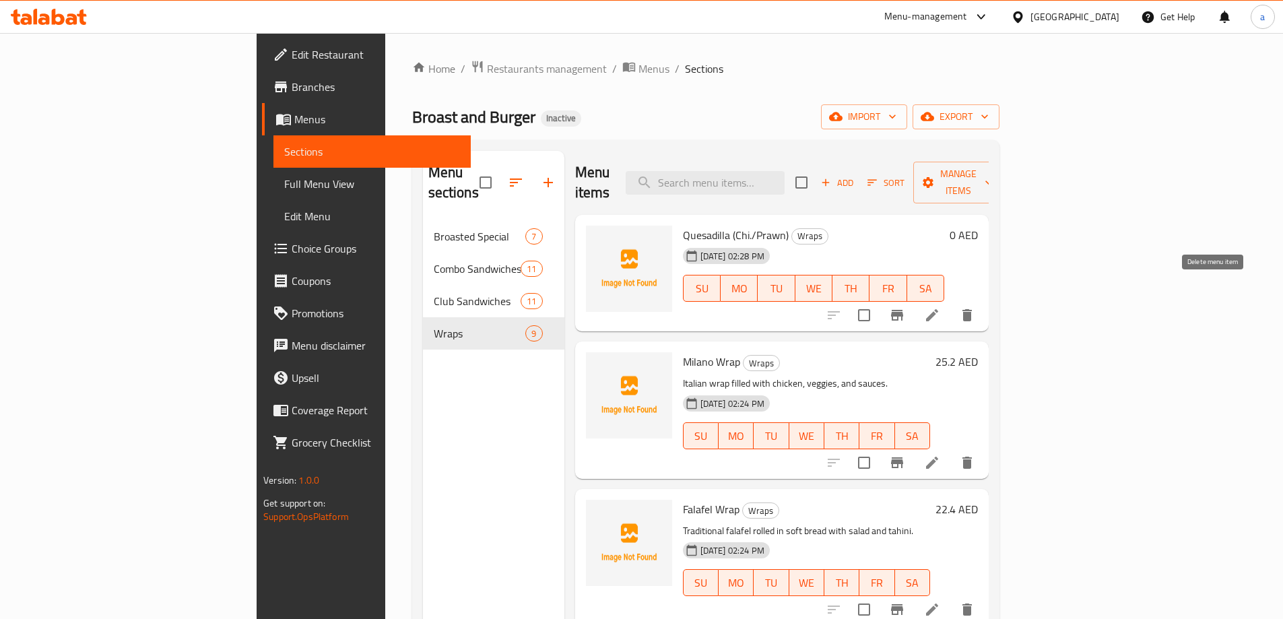
click at [975, 307] on icon "delete" at bounding box center [967, 315] width 16 height 16
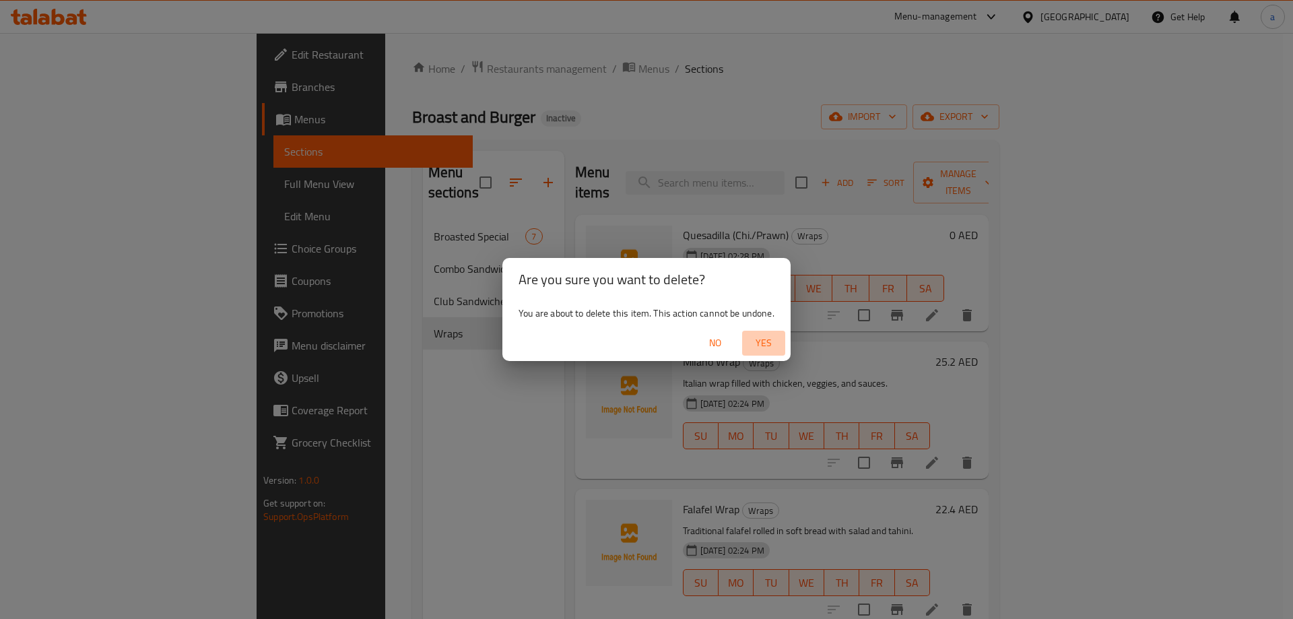
click at [759, 350] on span "Yes" at bounding box center [764, 343] width 32 height 17
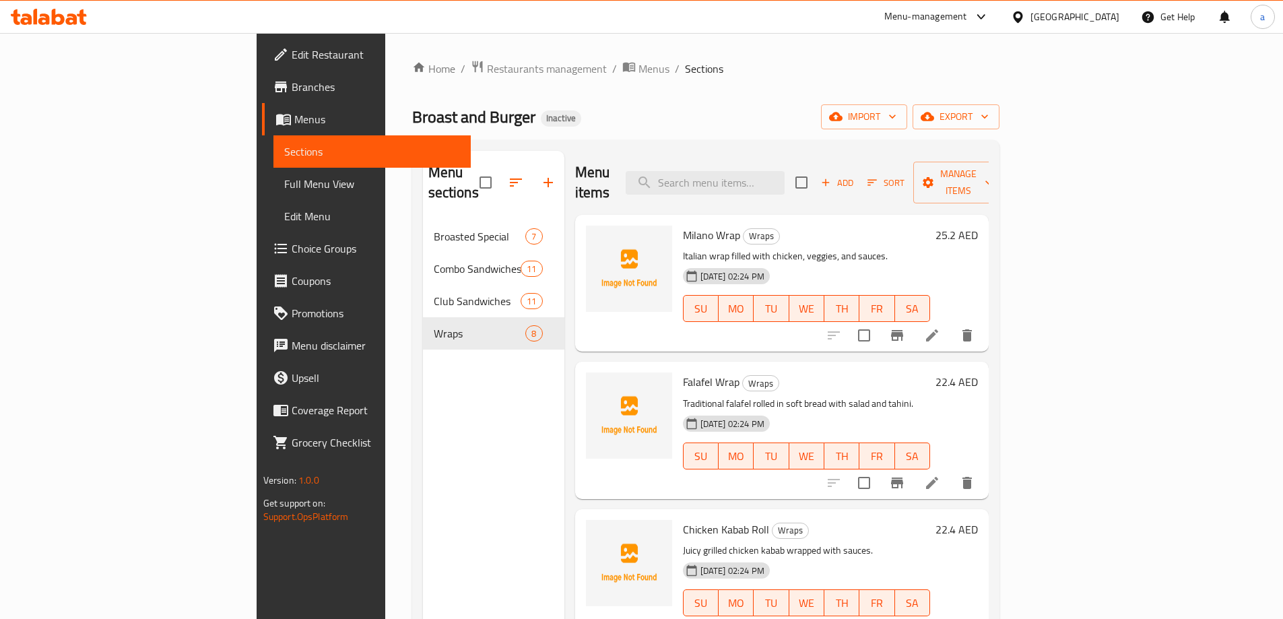
click at [423, 407] on div "Menu sections Broasted Special 7 Combo Sandwiches 11 Club Sandwiches 11 Wraps 8" at bounding box center [493, 460] width 141 height 619
click at [284, 187] on span "Full Menu View" at bounding box center [372, 184] width 176 height 16
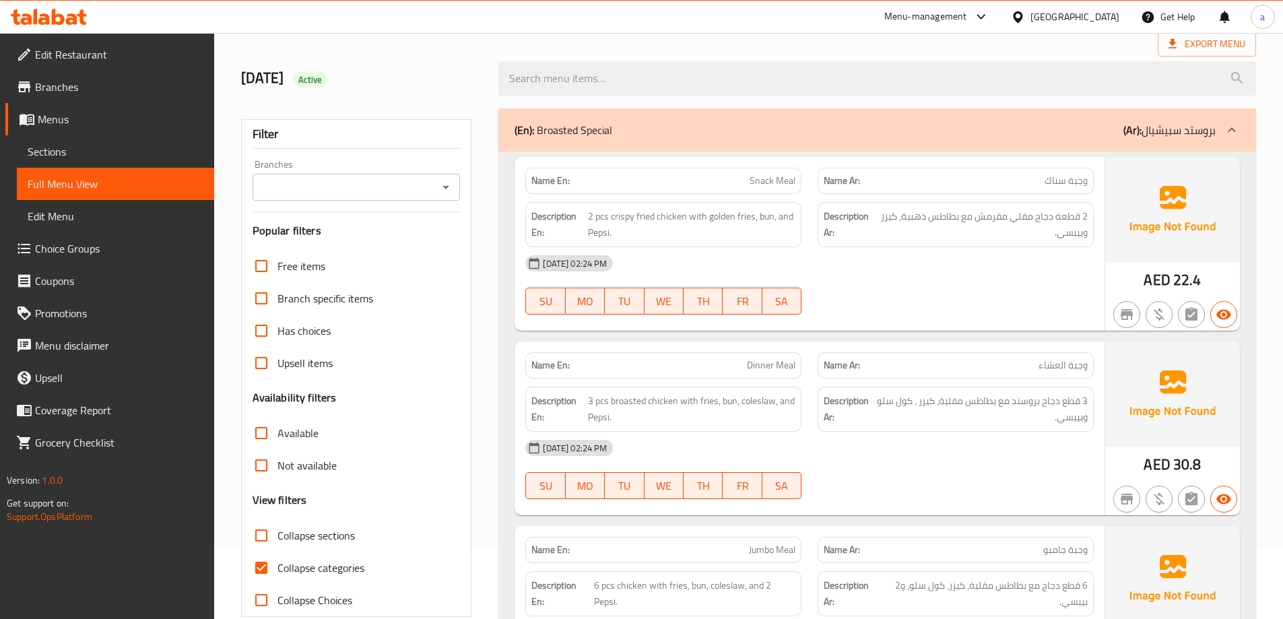
scroll to position [202, 0]
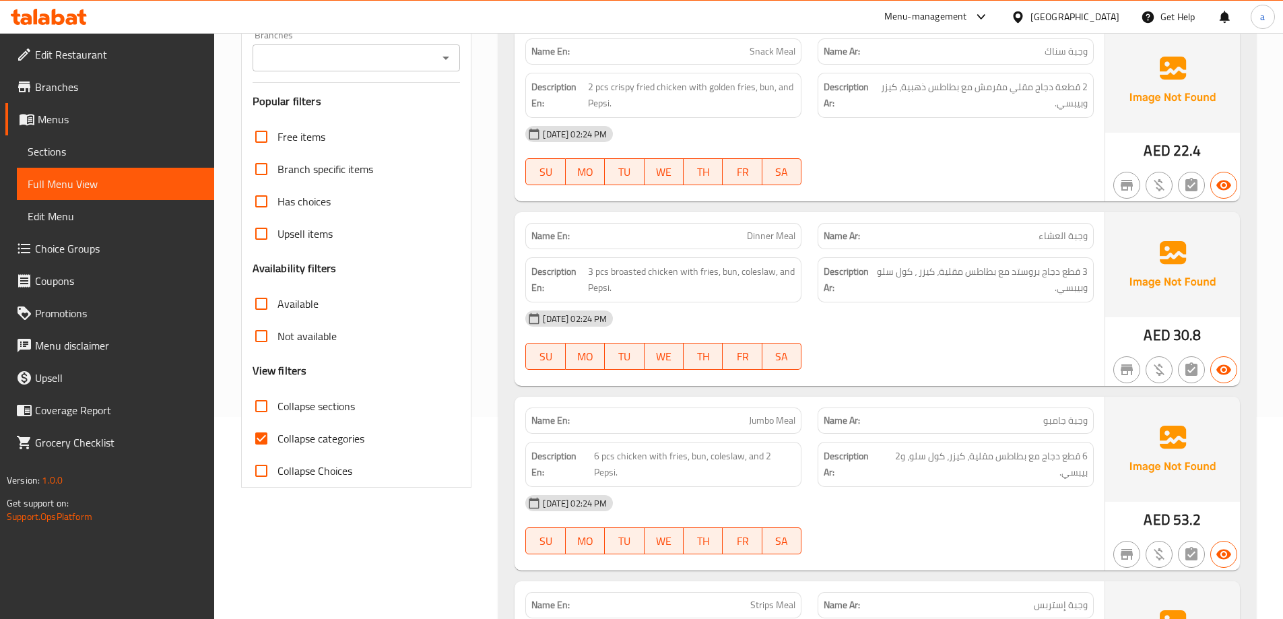
drag, startPoint x: 253, startPoint y: 431, endPoint x: 412, endPoint y: 345, distance: 180.3
click at [254, 431] on input "Collapse categories" at bounding box center [261, 438] width 32 height 32
checkbox input "false"
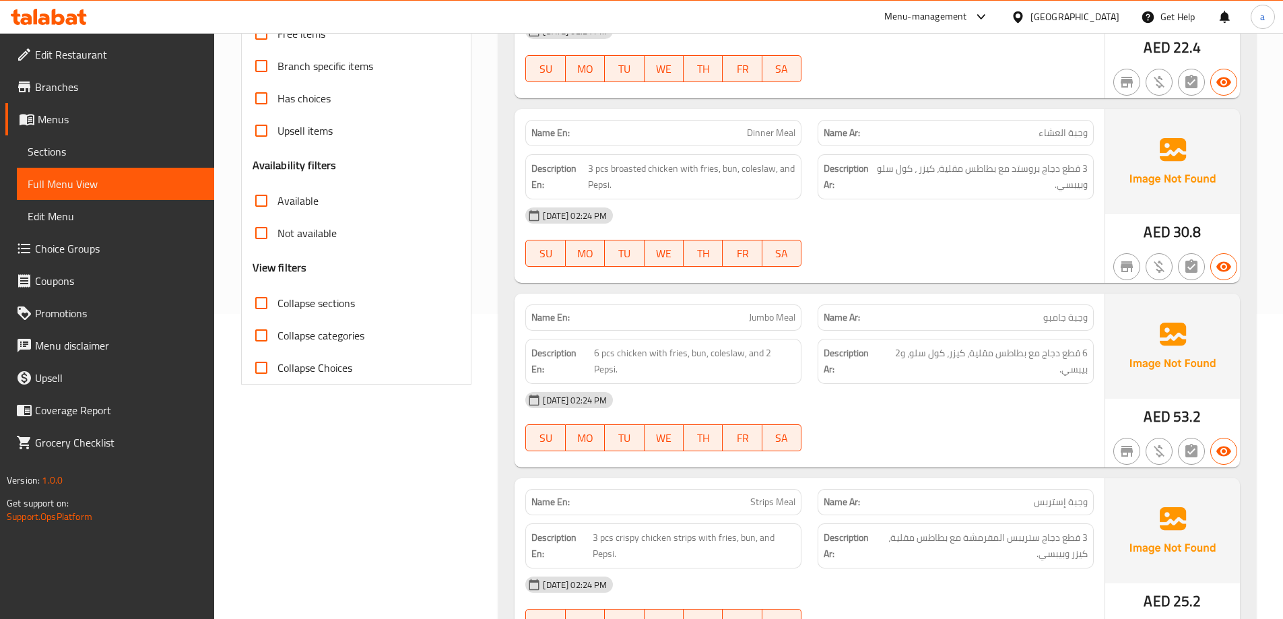
scroll to position [0, 0]
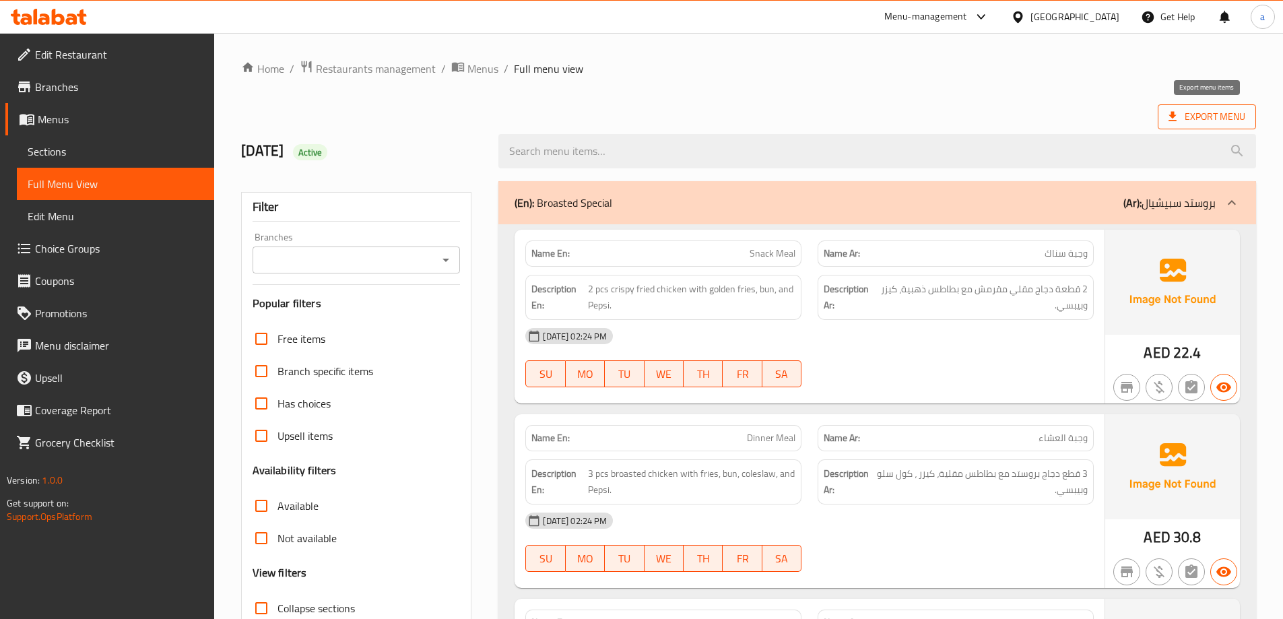
click at [1202, 123] on span "Export Menu" at bounding box center [1207, 116] width 77 height 17
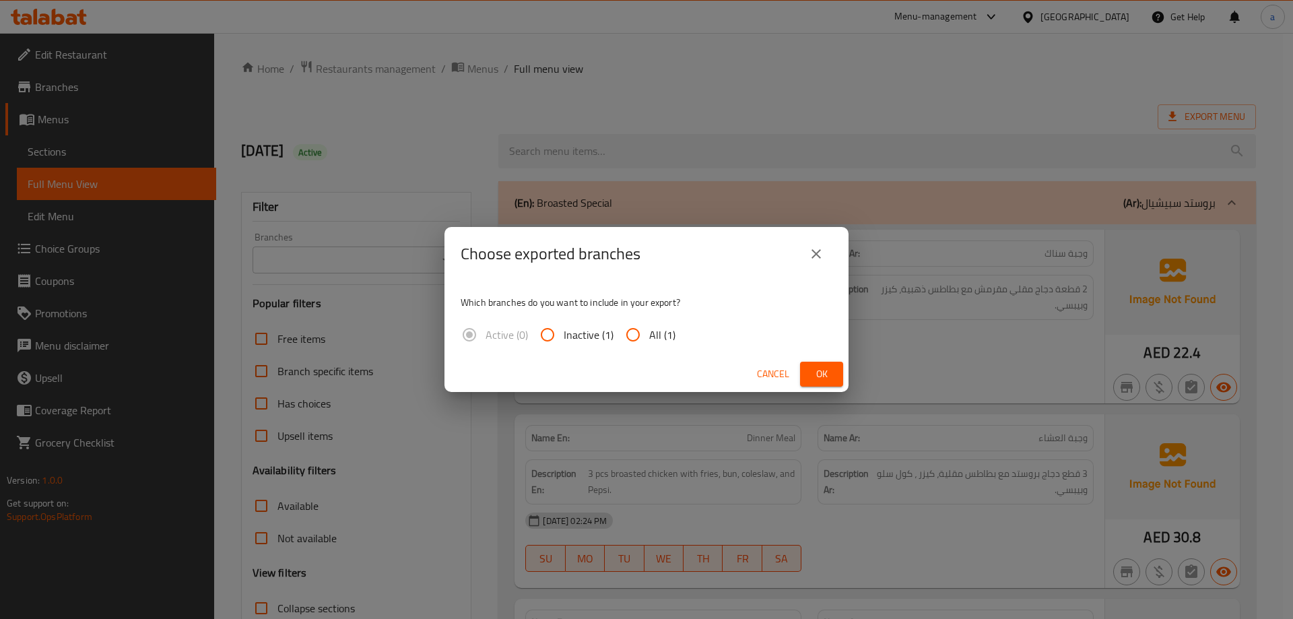
click at [626, 340] on input "All (1)" at bounding box center [633, 335] width 32 height 32
radio input "true"
click at [814, 379] on span "Ok" at bounding box center [822, 374] width 22 height 17
